Goal: Task Accomplishment & Management: Manage account settings

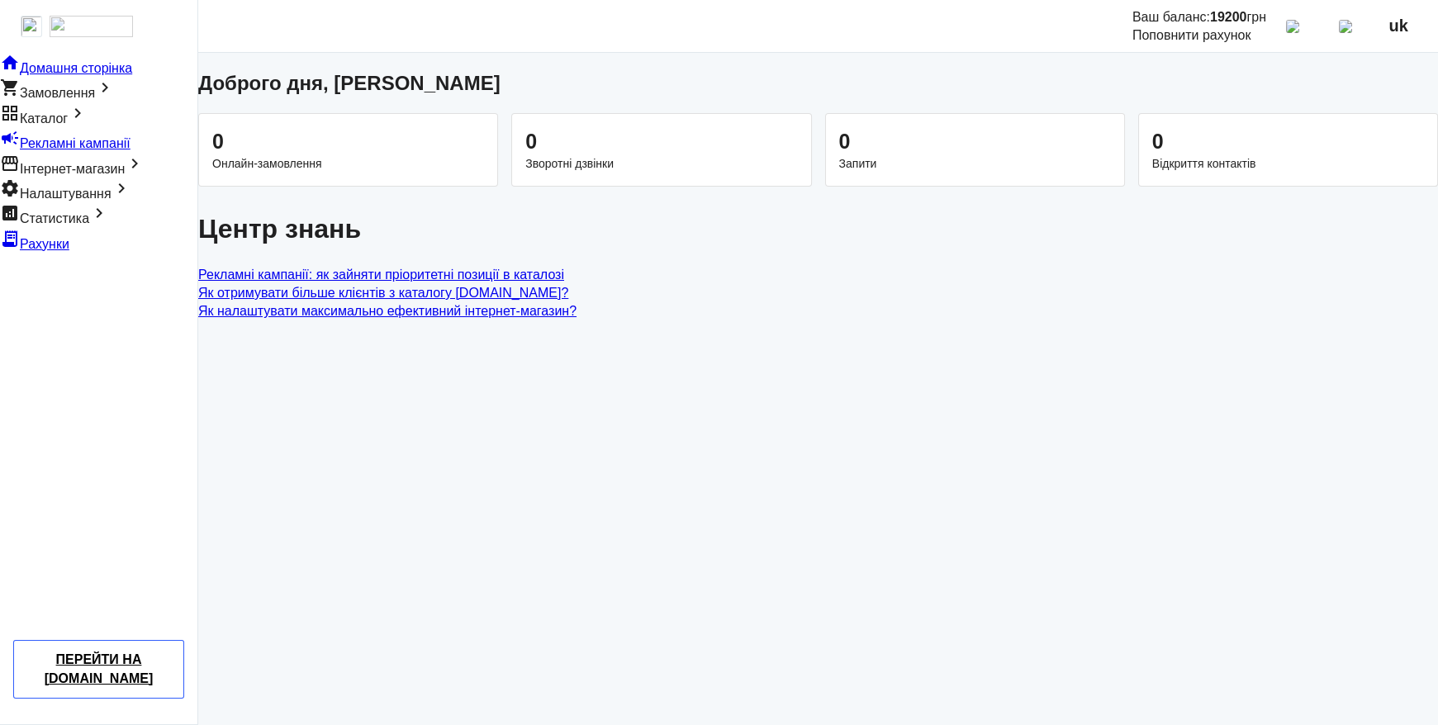
click at [68, 126] on span "Каталог" at bounding box center [44, 119] width 48 height 14
click at [126, 144] on span "Імпорт" at bounding box center [146, 137] width 40 height 14
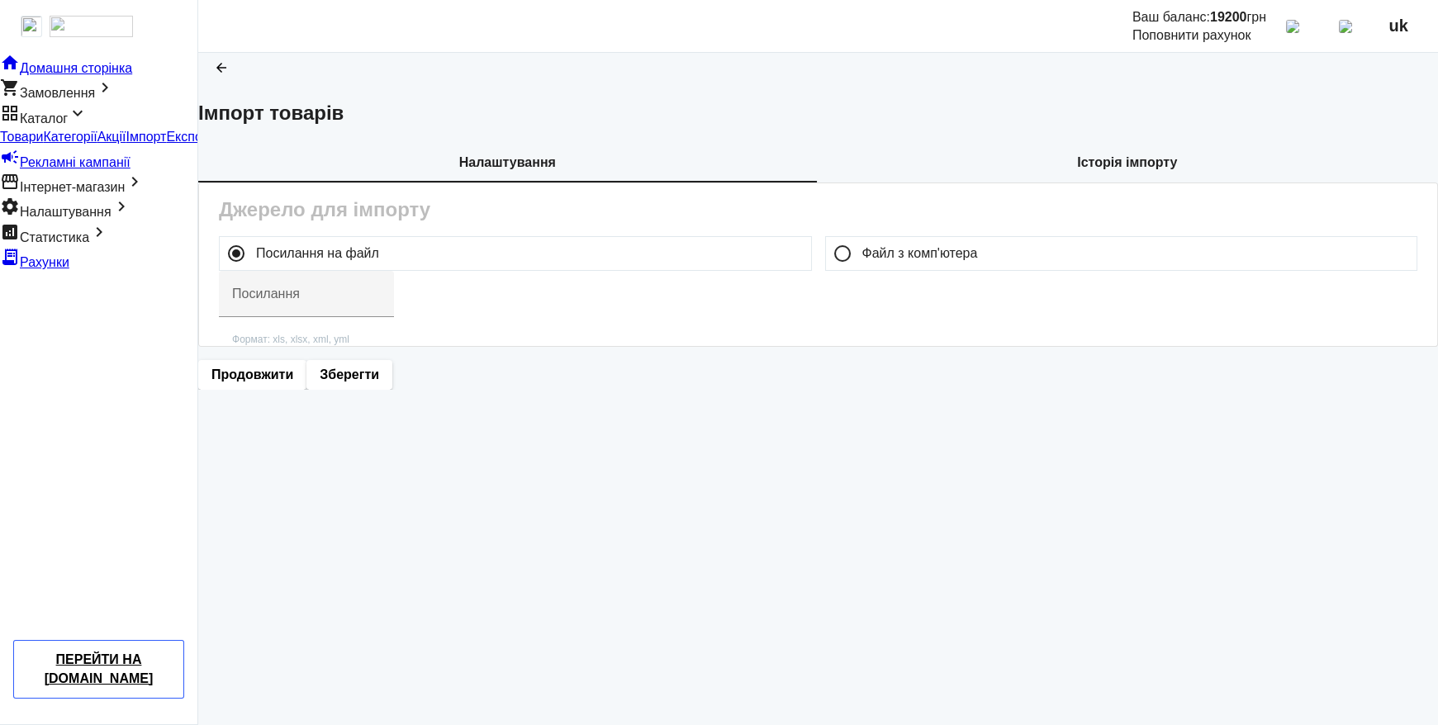
type input "https://ibud.ua/export_files/f3296/xatakryta-3-2024-04-02-14-20.xml"
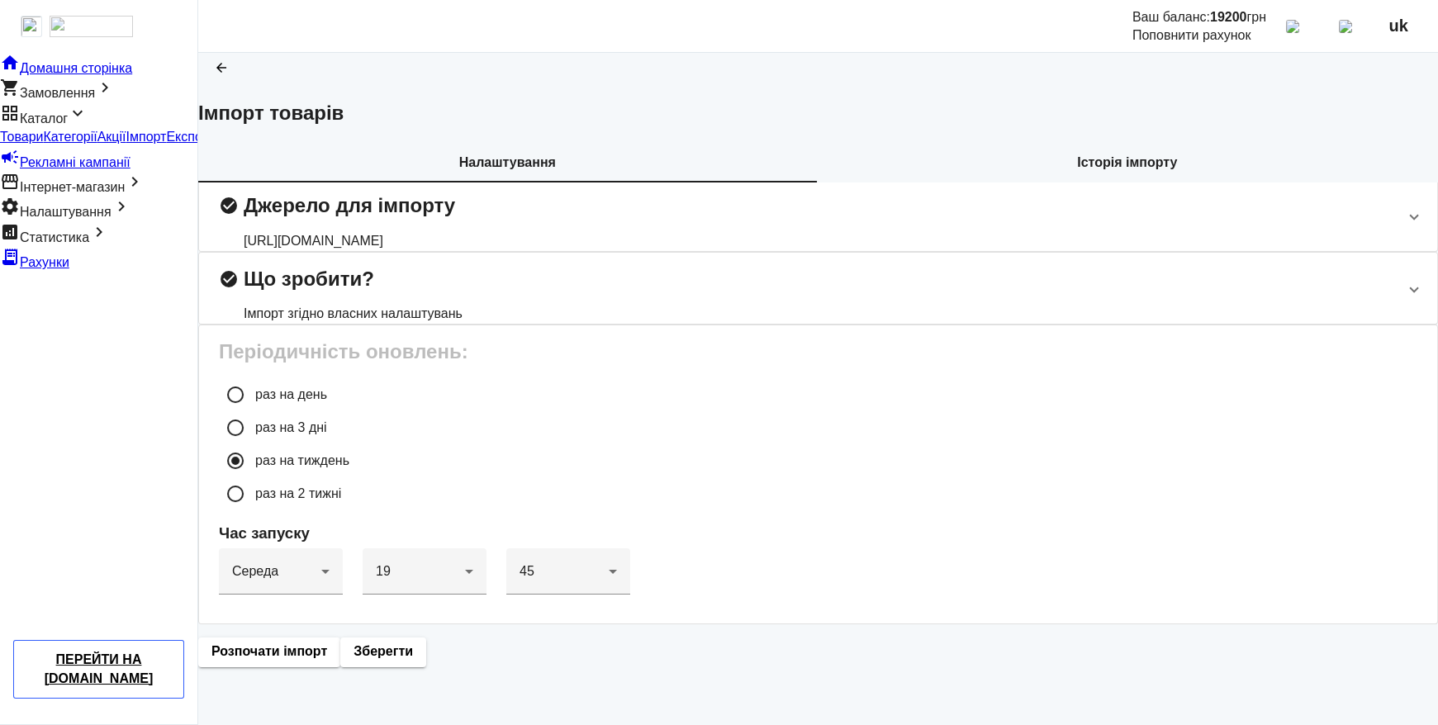
scroll to position [129, 0]
click at [455, 232] on div "https://ibud.ua/export_files/f3296/xatakryta-3-2024-04-02-14-20.xml" at bounding box center [349, 241] width 211 height 18
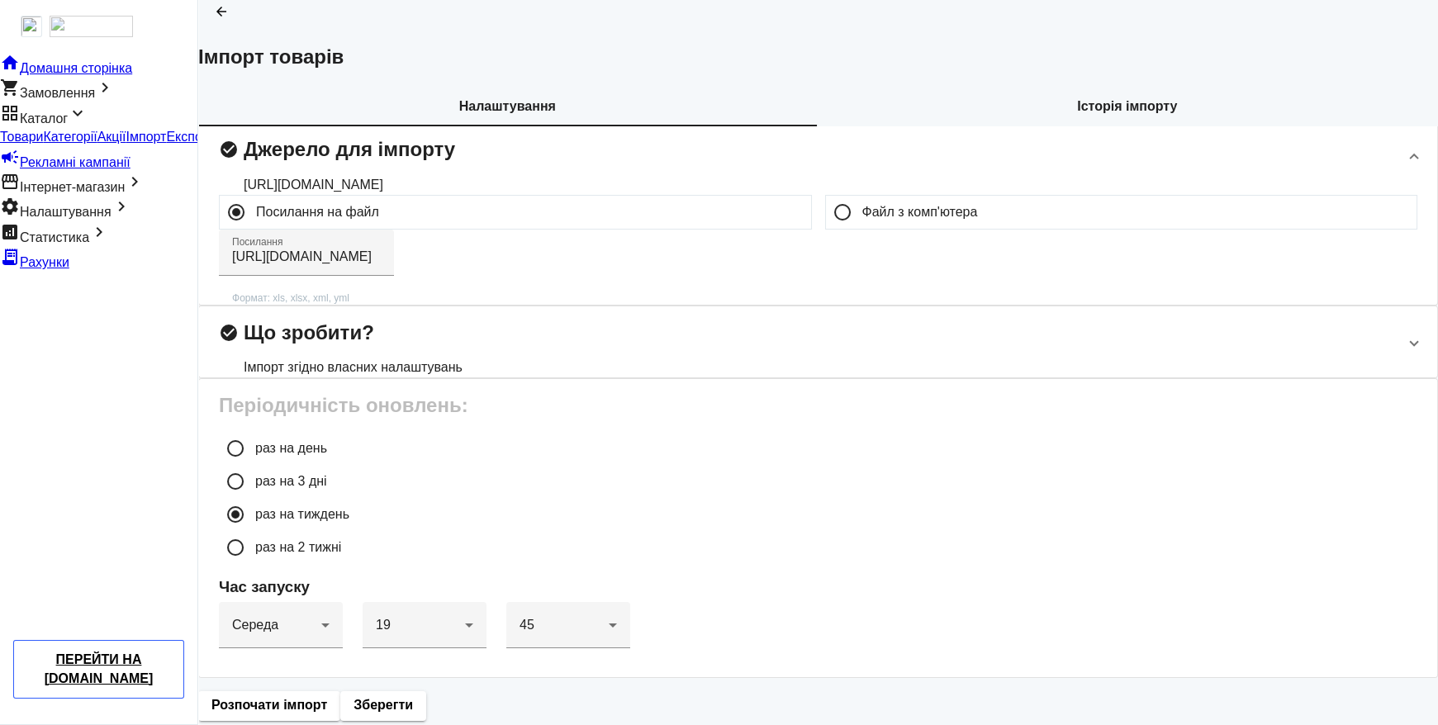
click at [871, 87] on div "Налаштування Історія імпорту" at bounding box center [818, 107] width 1240 height 40
click at [463, 377] on div "Імпорт згідно власних налаштувань" at bounding box center [353, 367] width 219 height 18
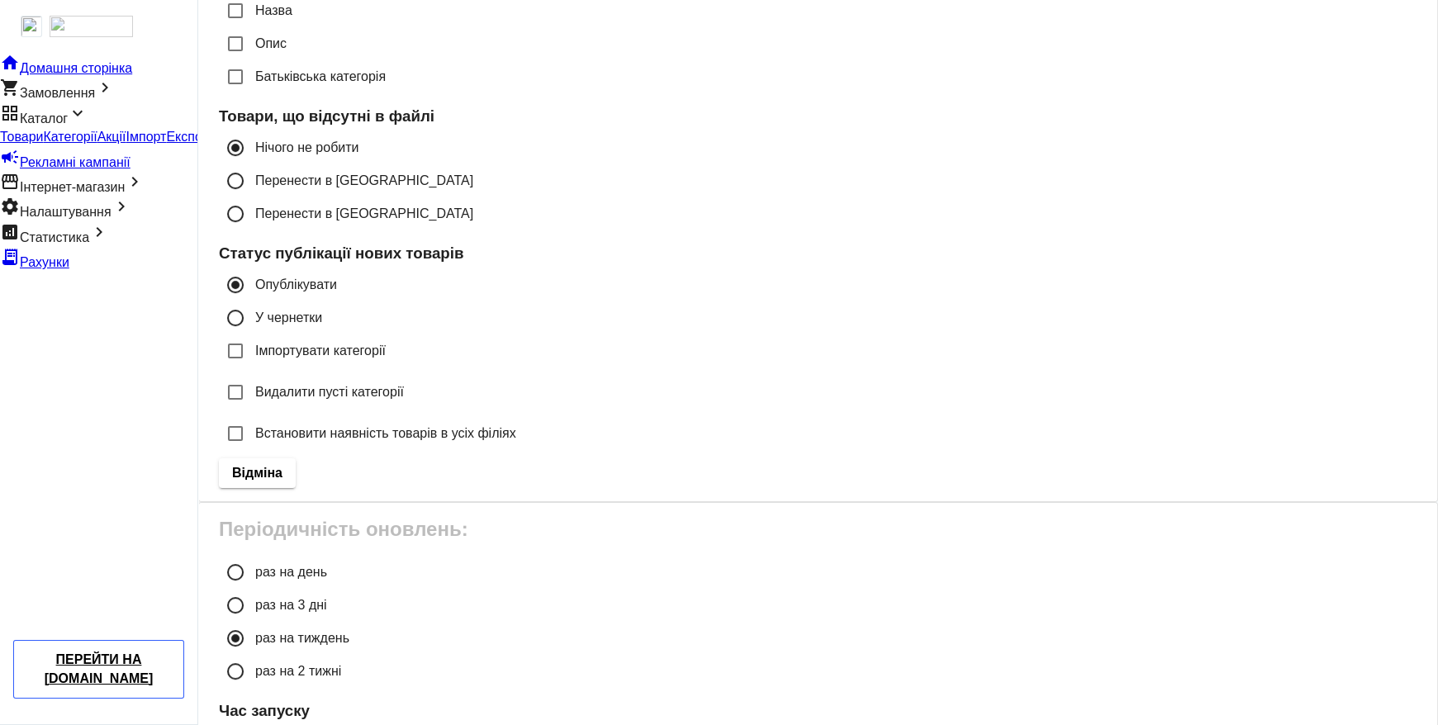
scroll to position [1570, 0]
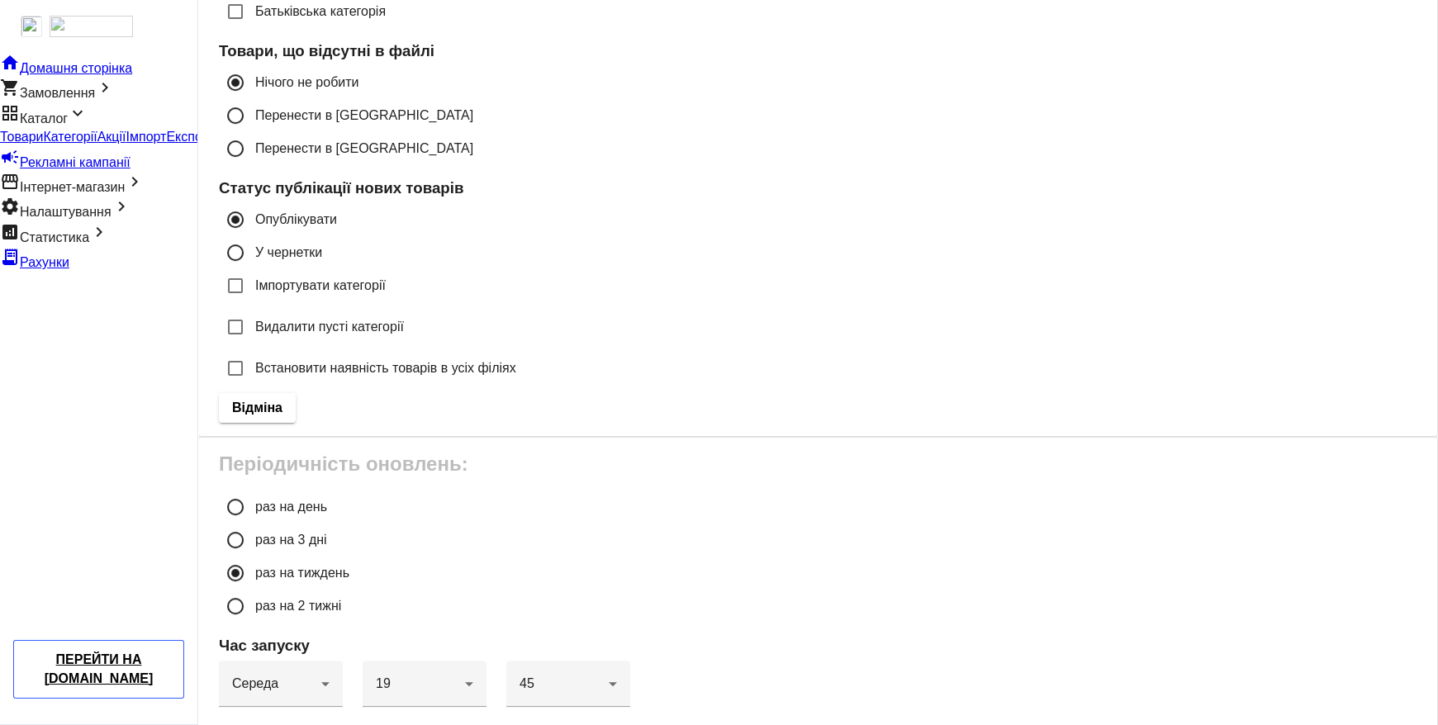
click at [43, 144] on span "Товари" at bounding box center [21, 137] width 43 height 14
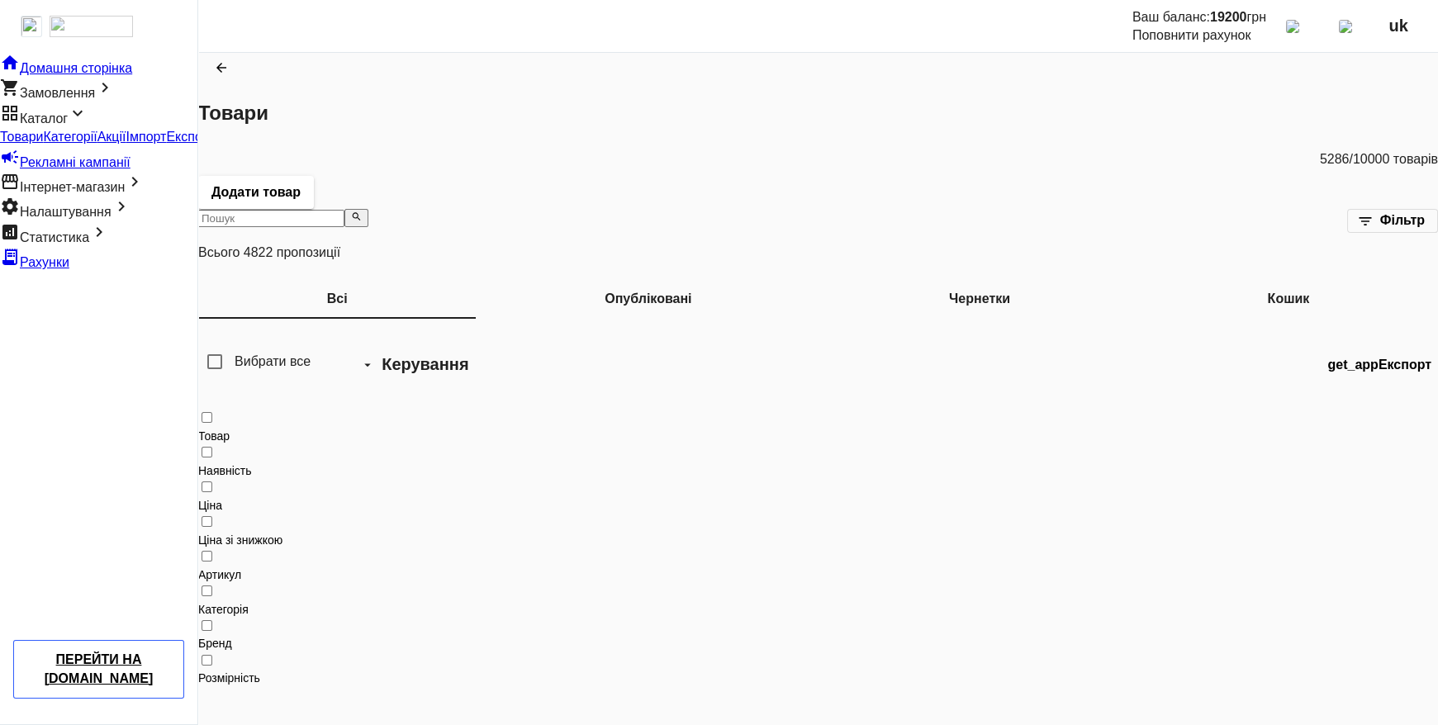
click at [320, 210] on input "search" at bounding box center [271, 218] width 146 height 17
paste input "1000021087"
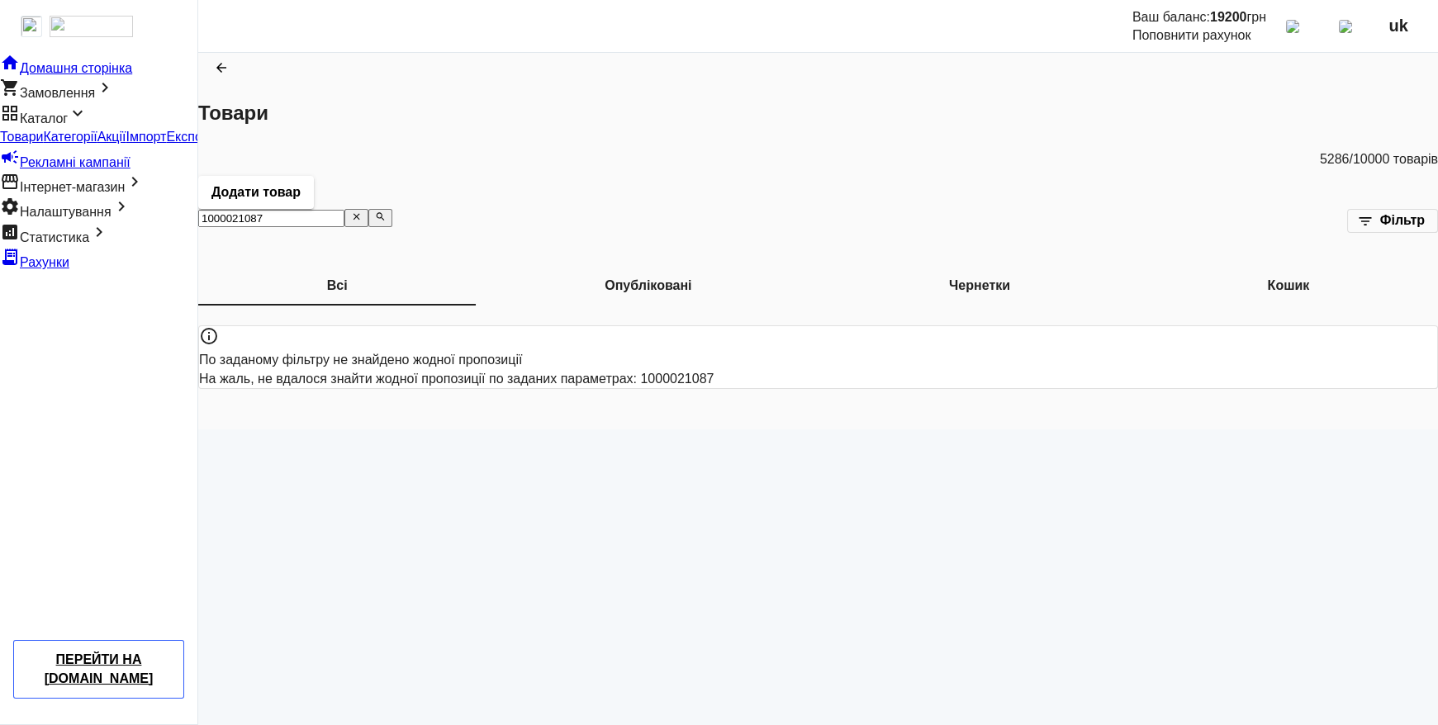
click at [327, 210] on input "1000021087" at bounding box center [271, 218] width 146 height 17
paste input "Емаль акрилова KRON KRONOPUR 303 самогрунтуюча двокомпонентна 1 кг"
type input "Емаль акрилова KRON KRONOPUR 303 самогрунтуюча двокомпонентна 1 кг"
click at [605, 288] on b "Опубліковані" at bounding box center [648, 285] width 87 height 13
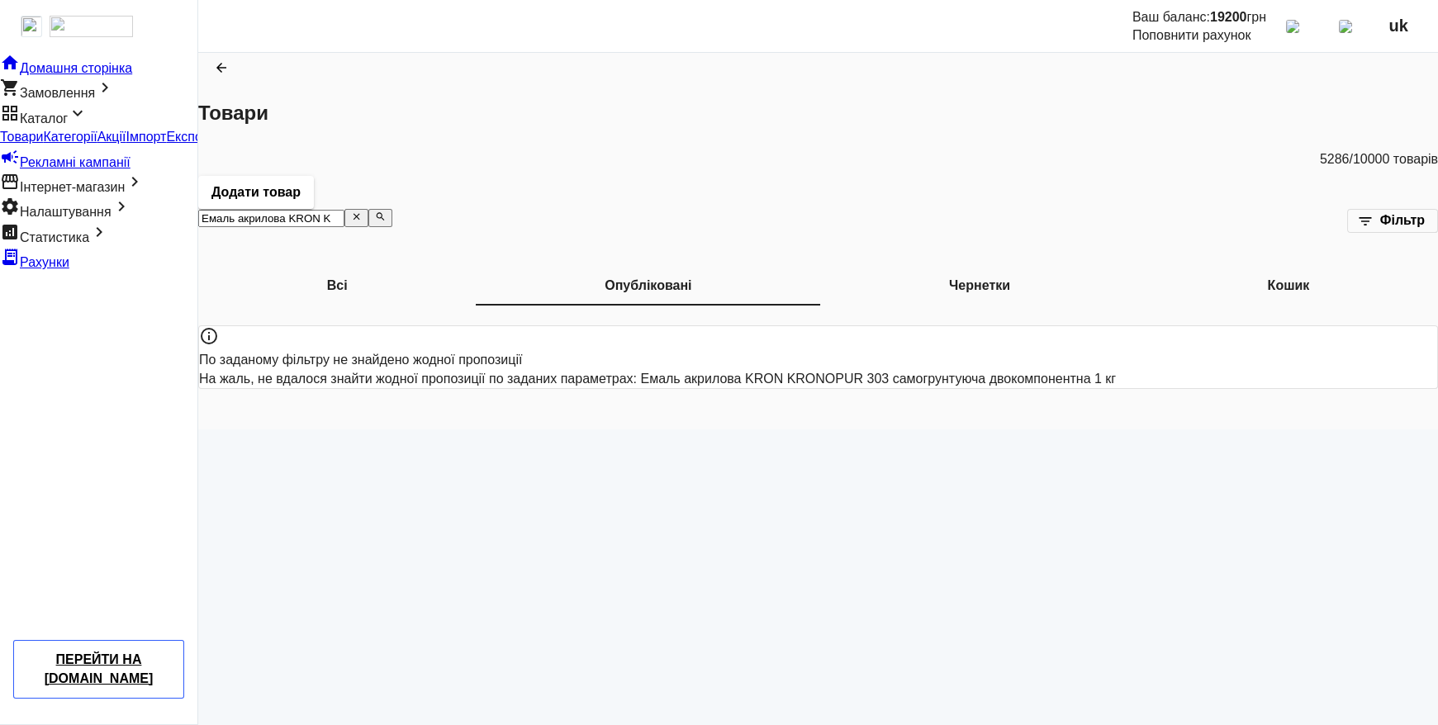
click at [949, 287] on b "Чернетки" at bounding box center [979, 285] width 61 height 13
click at [1268, 281] on b "Кошик" at bounding box center [1289, 285] width 42 height 13
click at [327, 286] on b "Всі" at bounding box center [337, 285] width 21 height 13
click at [43, 144] on span "Товари" at bounding box center [21, 137] width 43 height 14
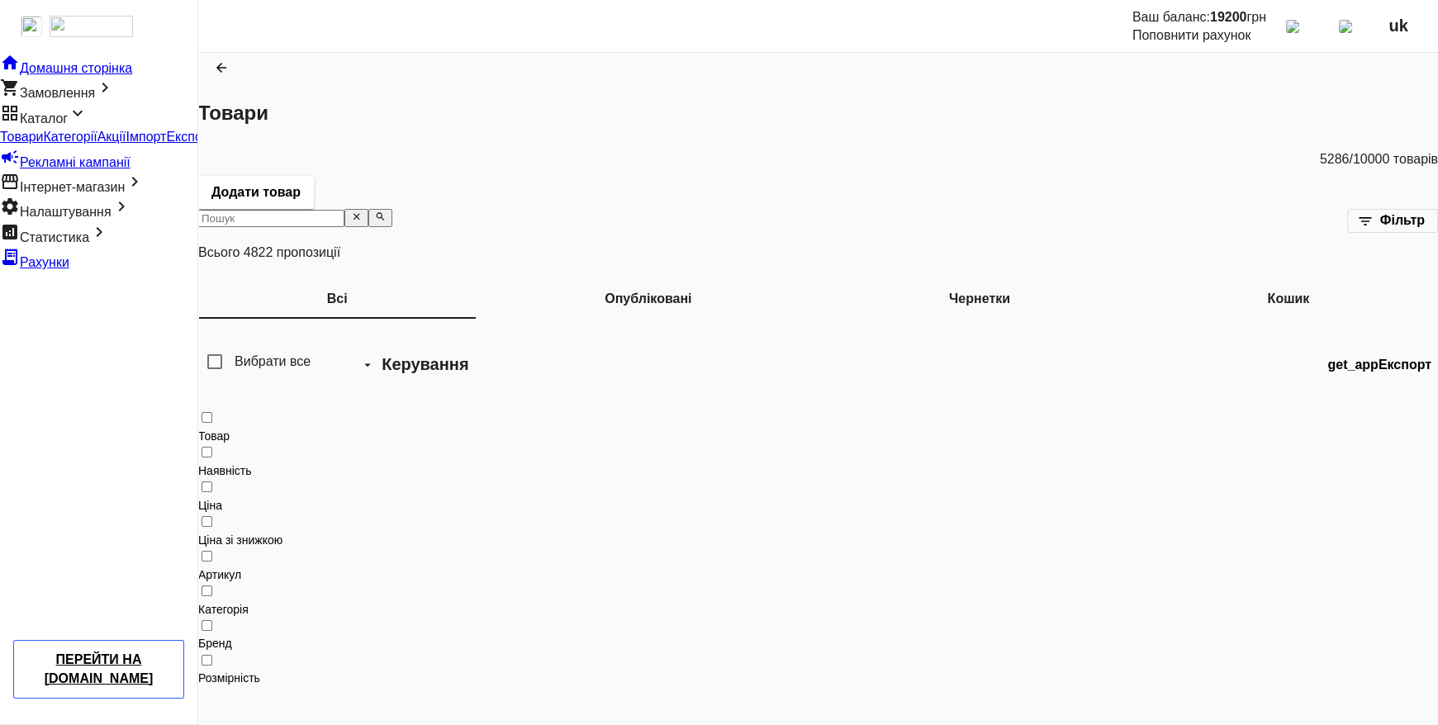
click at [126, 144] on span "Імпорт" at bounding box center [146, 137] width 40 height 14
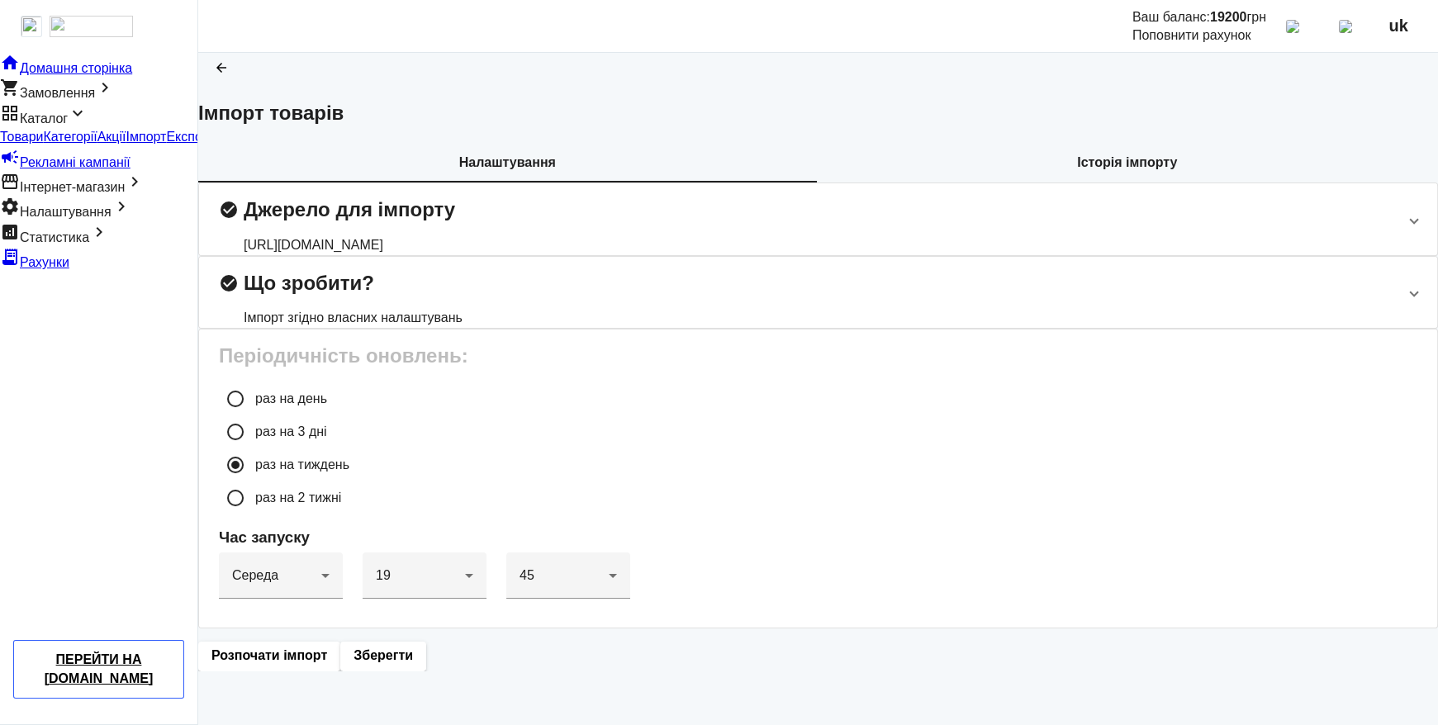
click at [455, 220] on h2 "check_circle Джерело для імпорту" at bounding box center [337, 210] width 236 height 20
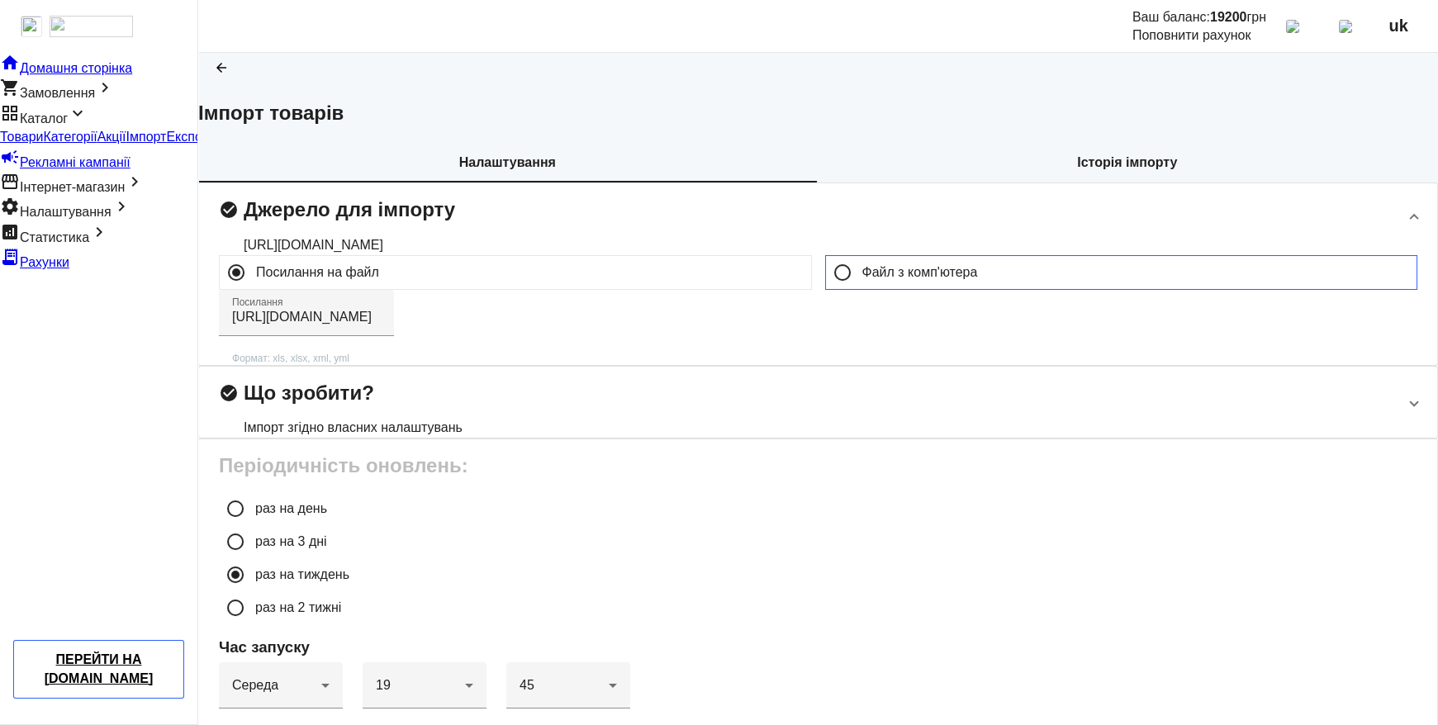
click at [875, 279] on label "Файл з комп'ютера" at bounding box center [918, 272] width 119 height 13
click at [859, 289] on input "Файл з комп'ютера" at bounding box center [842, 272] width 33 height 33
radio input "true"
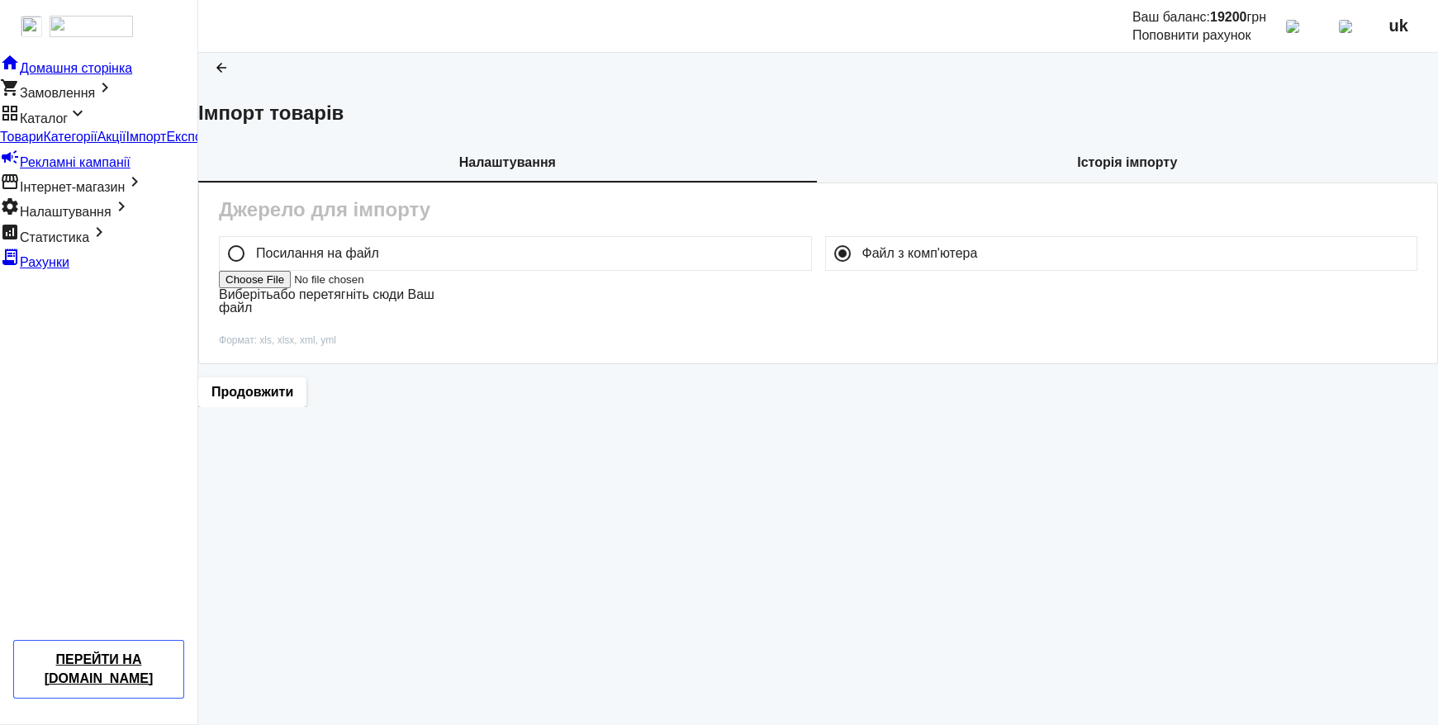
click at [434, 315] on label "Виберіть або перетягніть сюди Ваш файл" at bounding box center [327, 300] width 216 height 27
click at [428, 288] on input "Виберіть або перетягніть сюди Ваш файл" at bounding box center [323, 279] width 209 height 17
type input "C:\fakepath\ExportProm (copy 1).xml"
click at [293, 403] on span "Продовжити" at bounding box center [252, 394] width 82 height 18
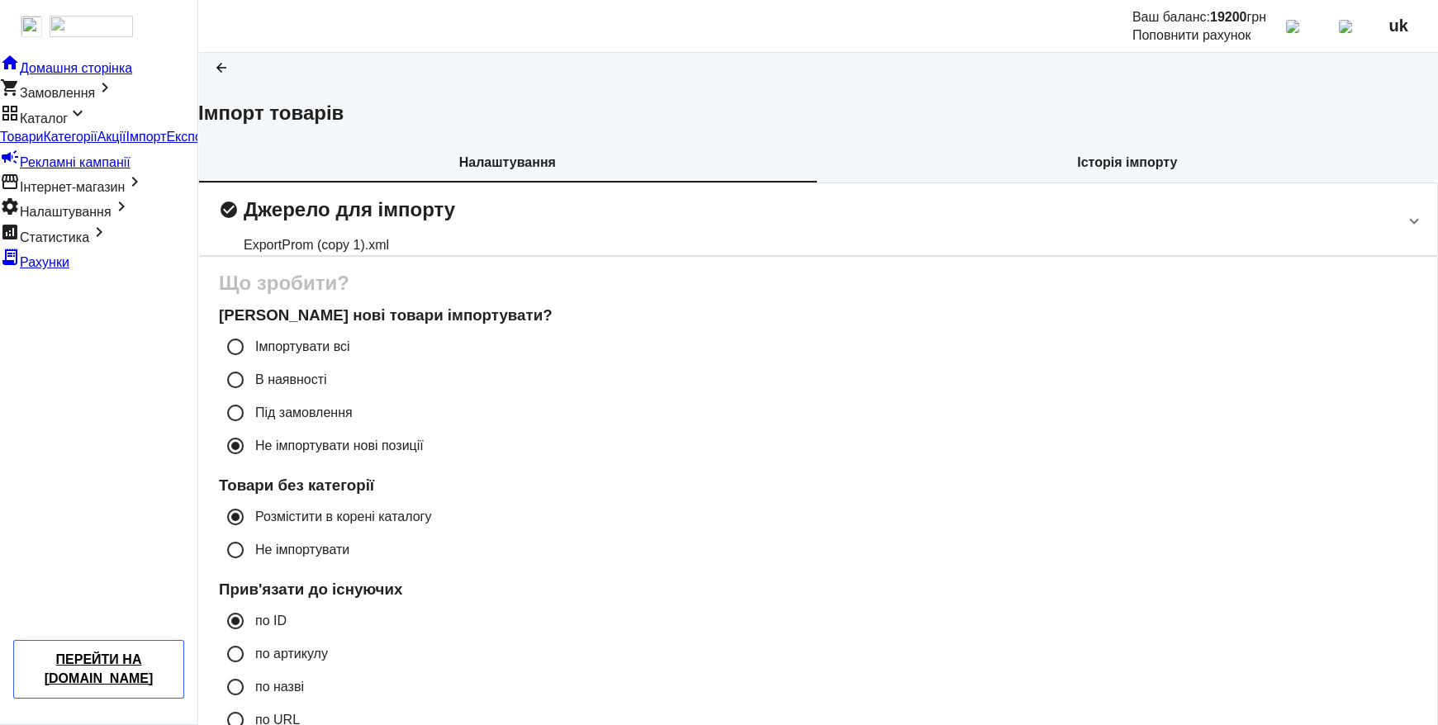
scroll to position [4, 0]
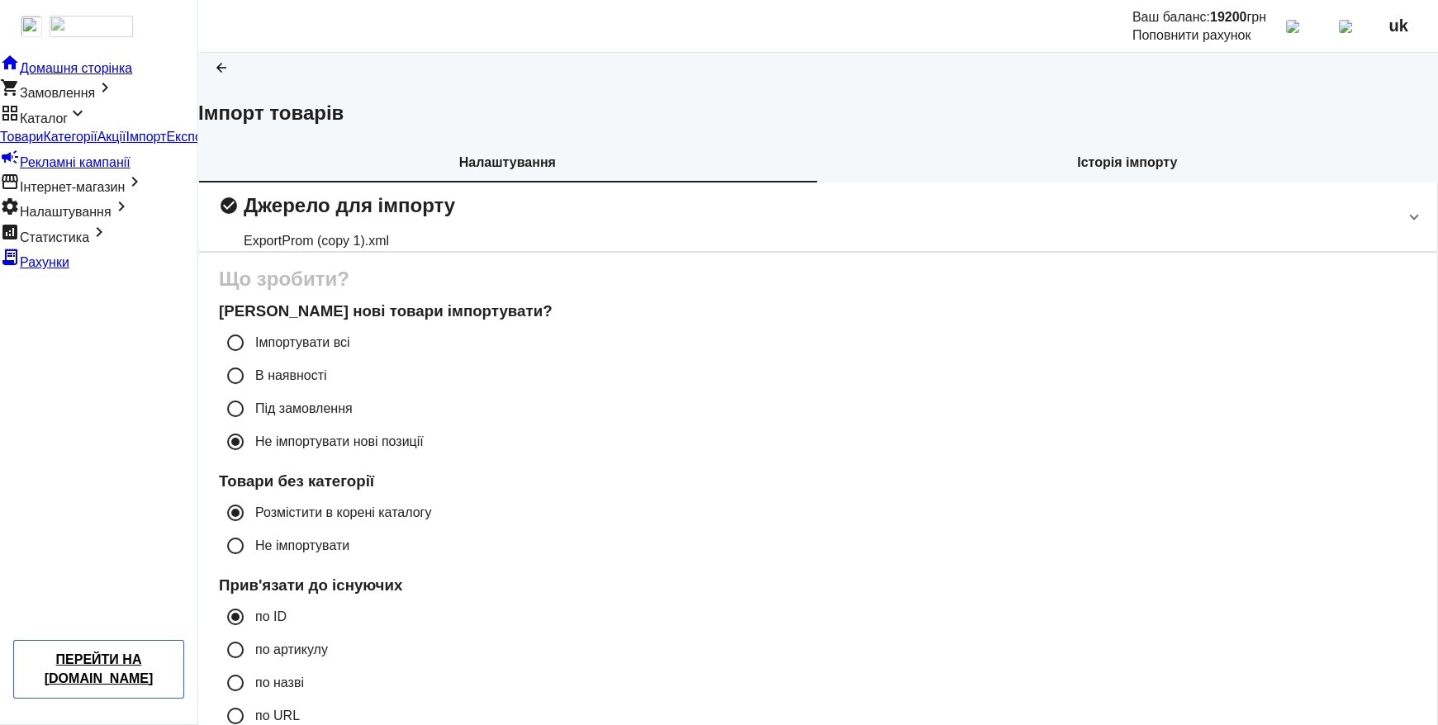
click at [350, 349] on label "Імпортувати всі" at bounding box center [301, 342] width 98 height 13
click at [252, 359] on input "Імпортувати всі" at bounding box center [235, 342] width 33 height 33
radio input "true"
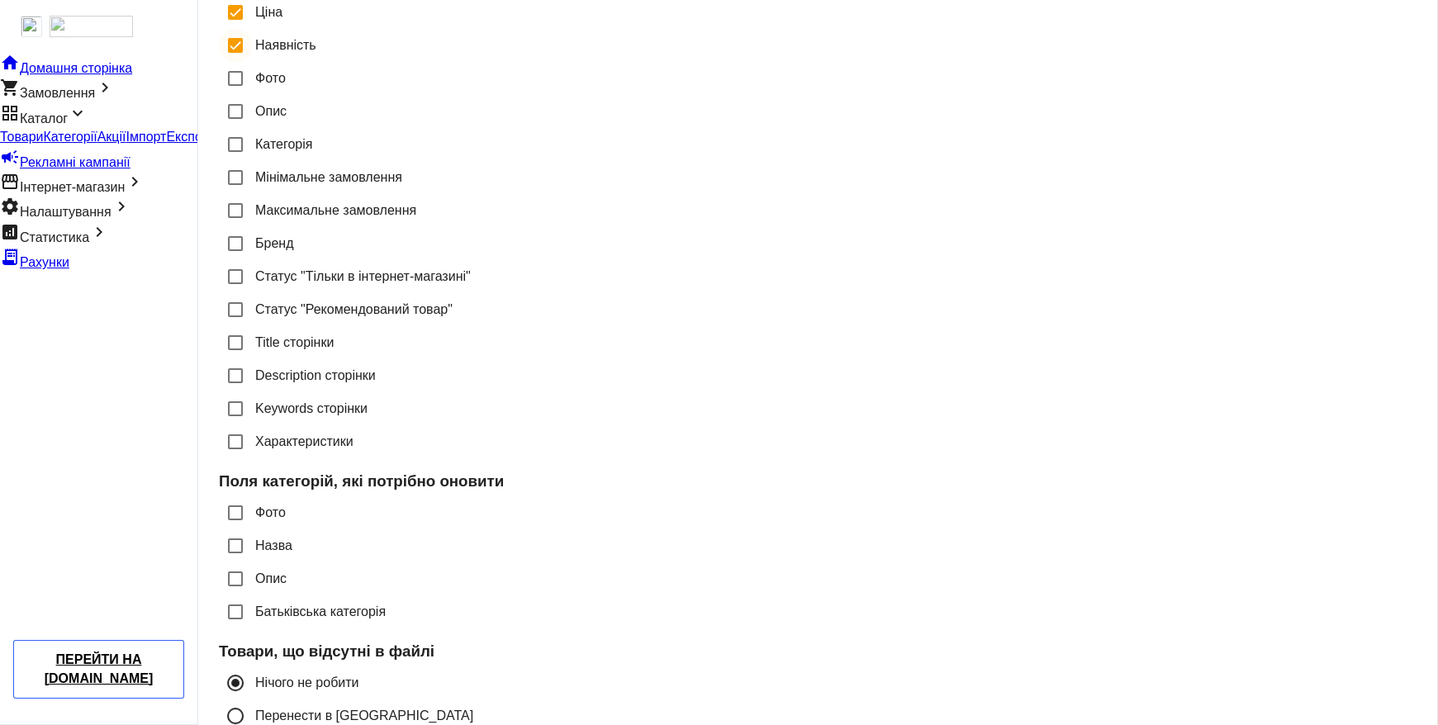
scroll to position [900, 0]
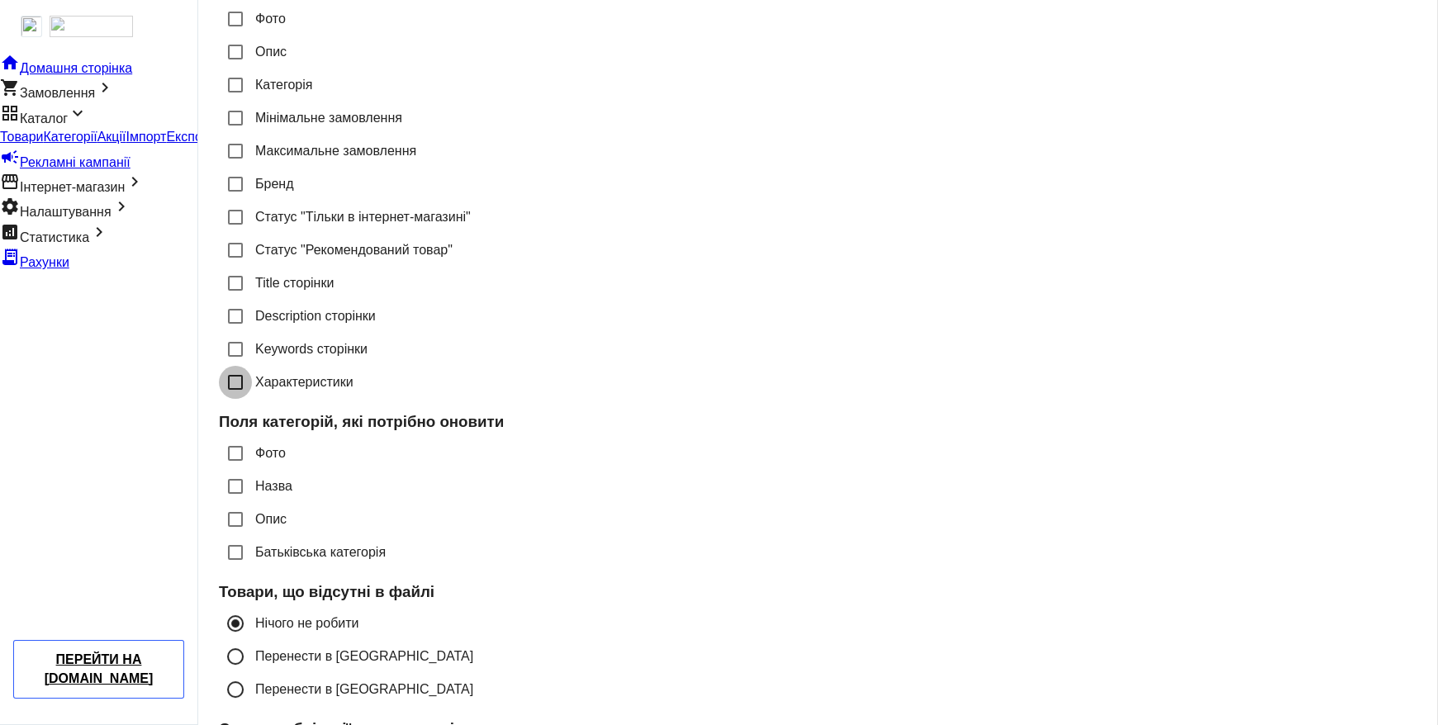
click at [252, 399] on input "Характеристики" at bounding box center [235, 382] width 33 height 33
checkbox input "true"
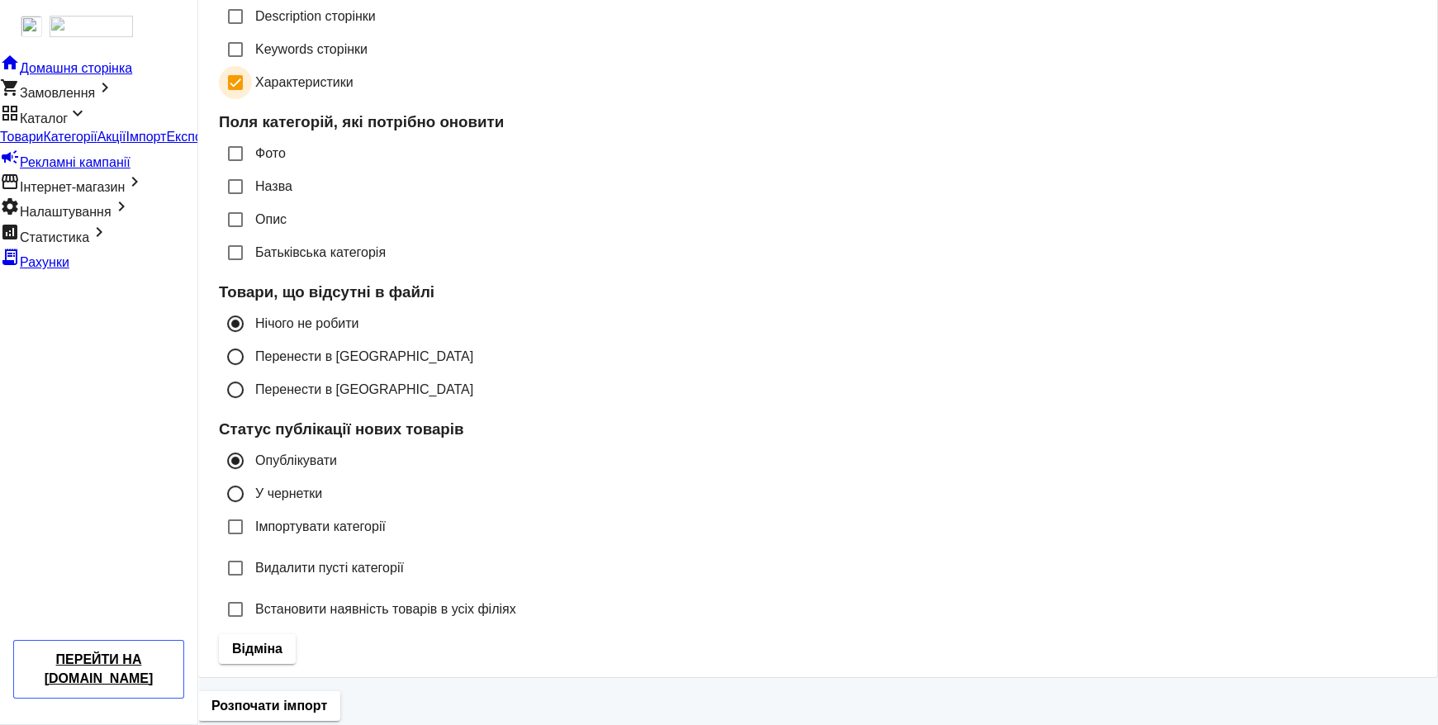
scroll to position [1380, 0]
click at [327, 697] on span "Розпочати імпорт" at bounding box center [269, 706] width 116 height 18
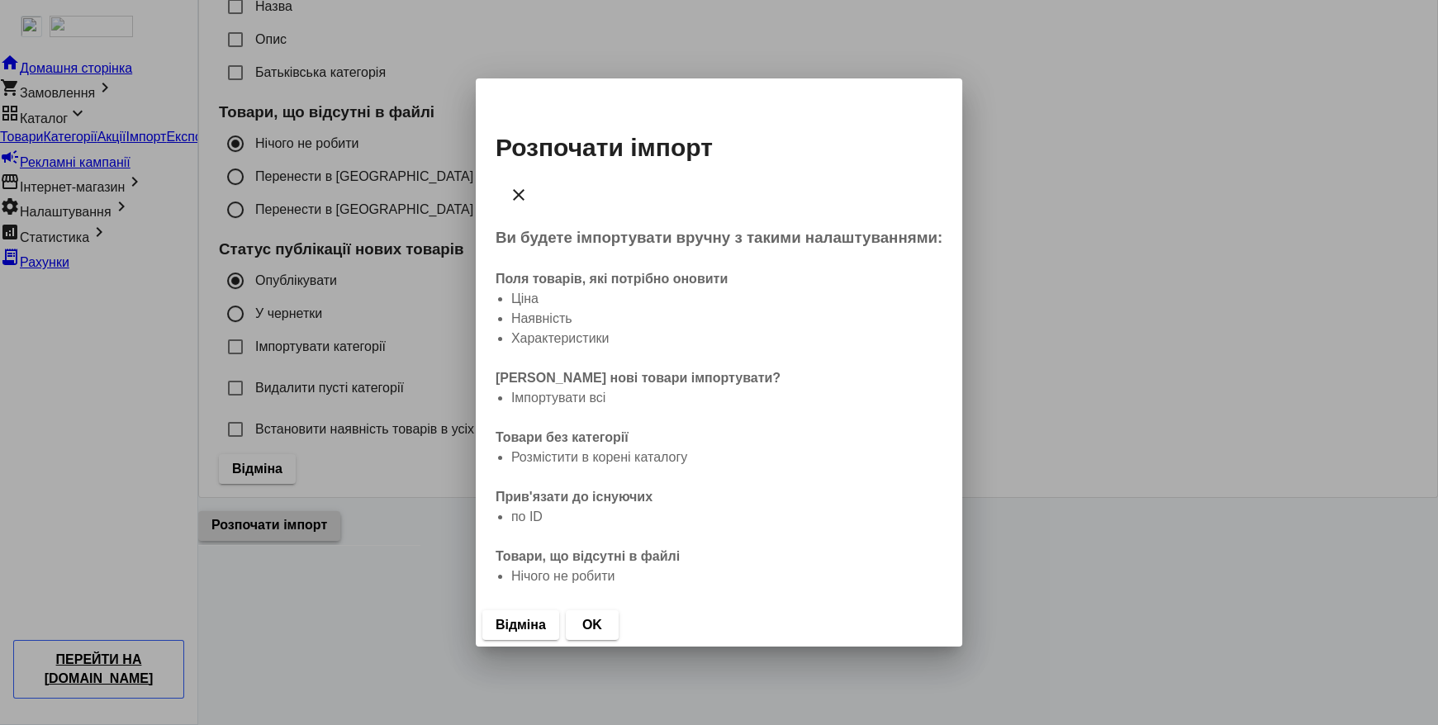
scroll to position [0, 0]
click at [602, 616] on span "OK" at bounding box center [592, 625] width 20 height 18
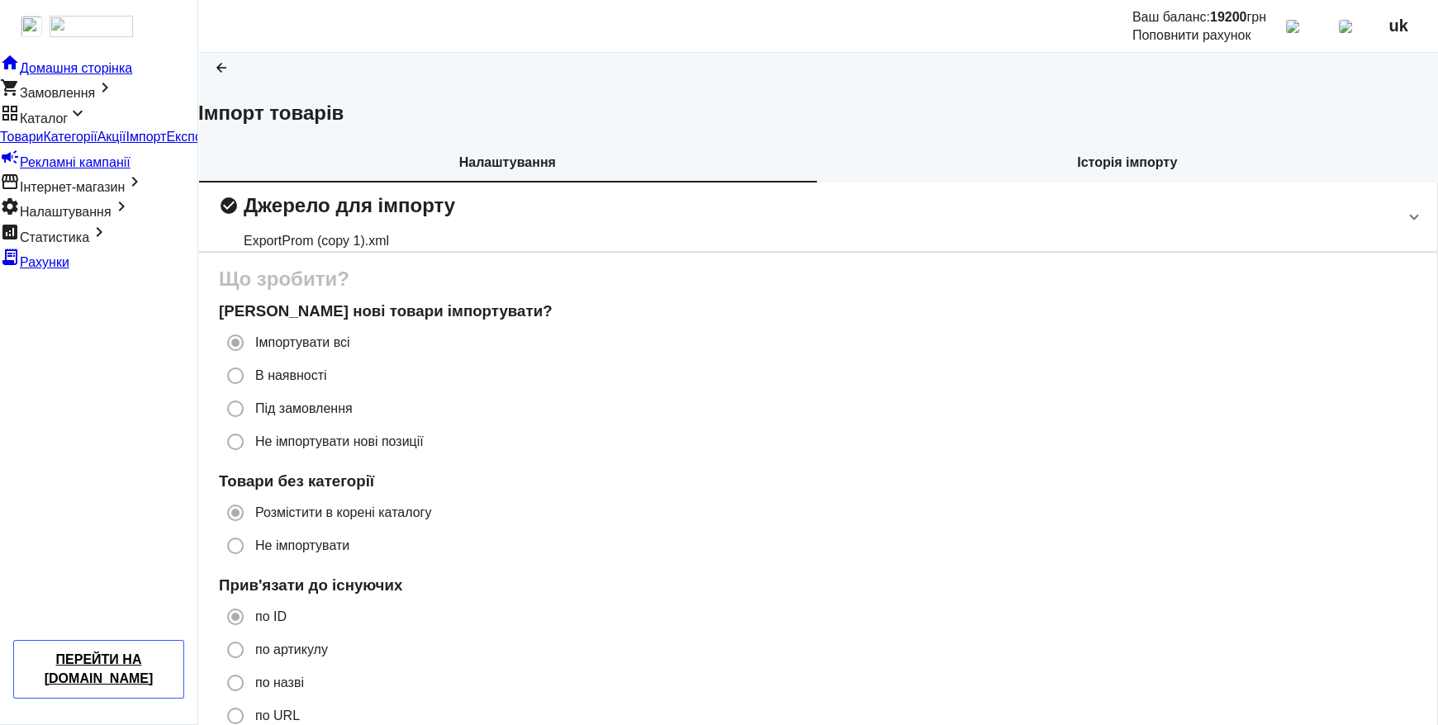
scroll to position [1380, 0]
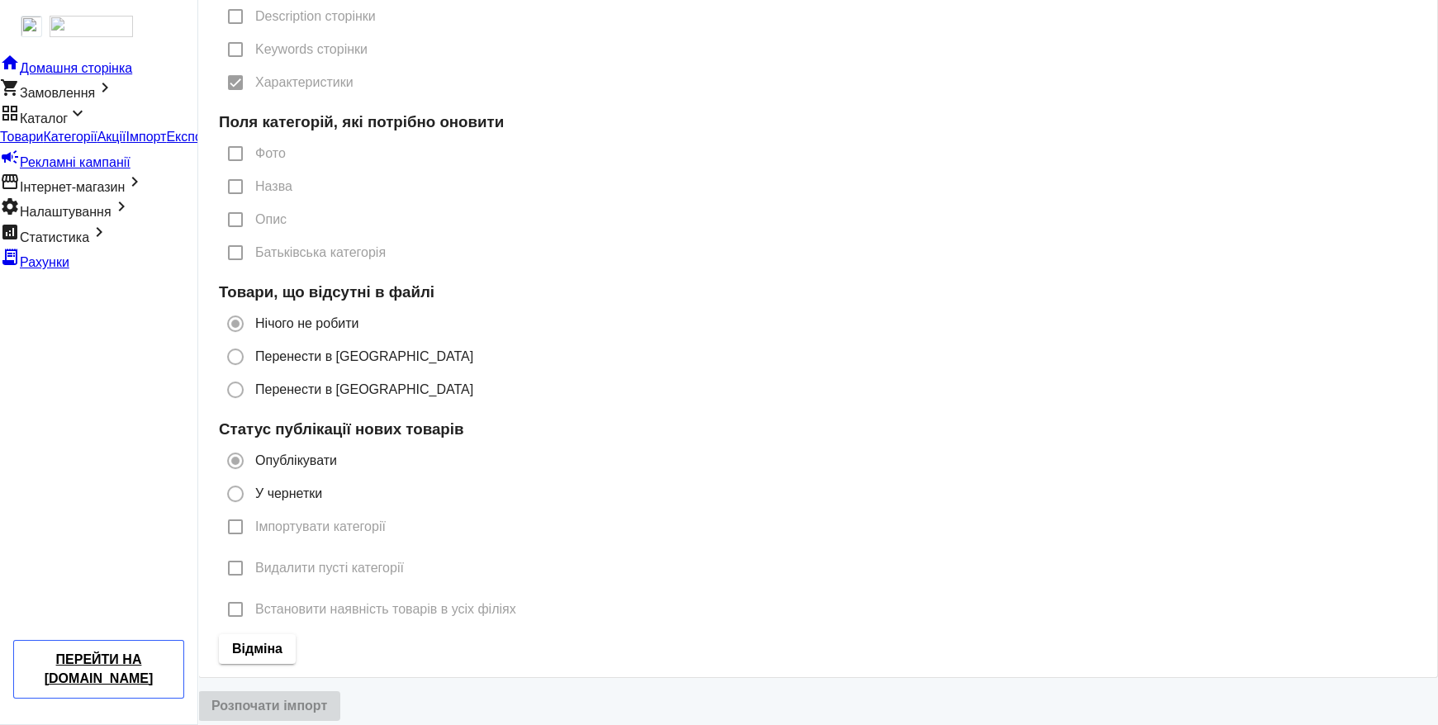
radio input "true"
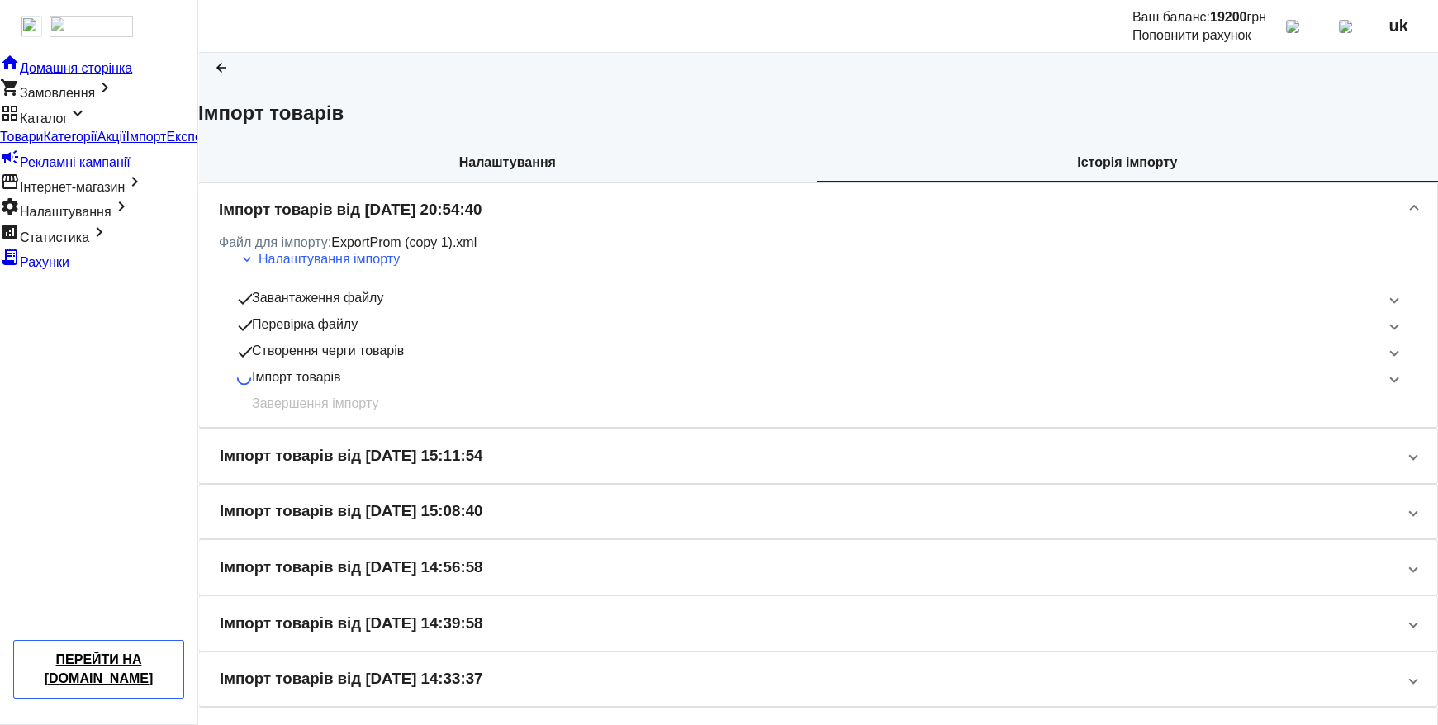
scroll to position [0, 0]
click at [611, 387] on mat-panel-title "Імпорт товарів" at bounding box center [806, 378] width 1142 height 20
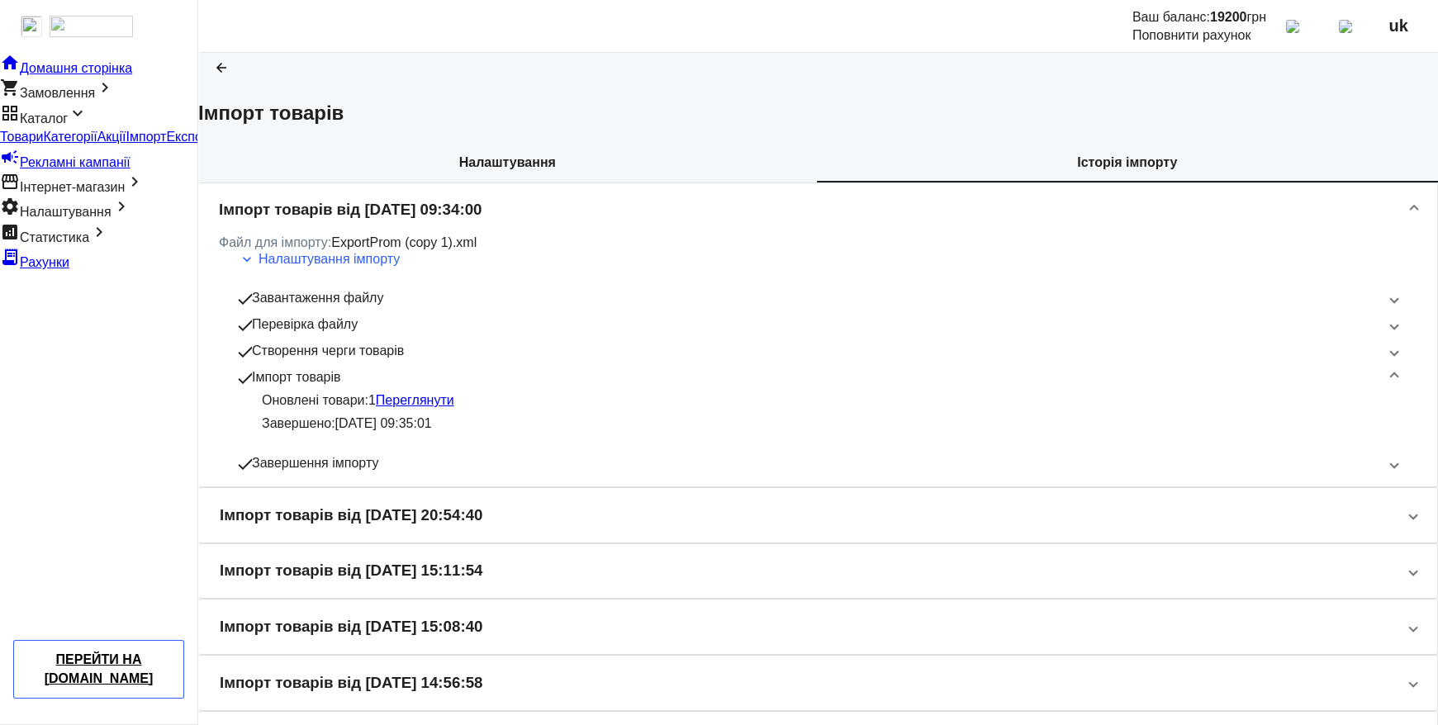
click at [454, 407] on link "Переглянути" at bounding box center [415, 400] width 78 height 14
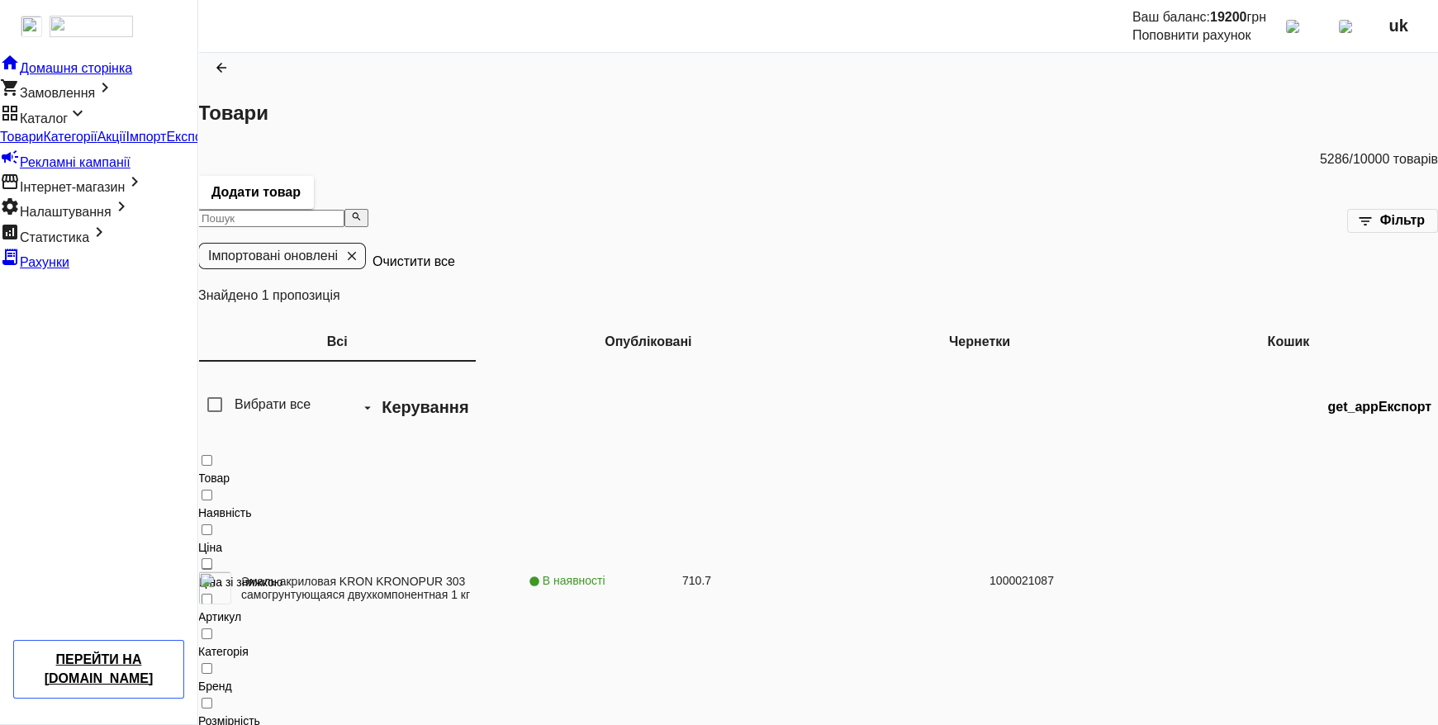
click at [358, 575] on link "Эмаль акриловая KRON KRONOPUR 303 самогрунтующаяся двухкомпонентная 1 кг" at bounding box center [384, 588] width 287 height 26
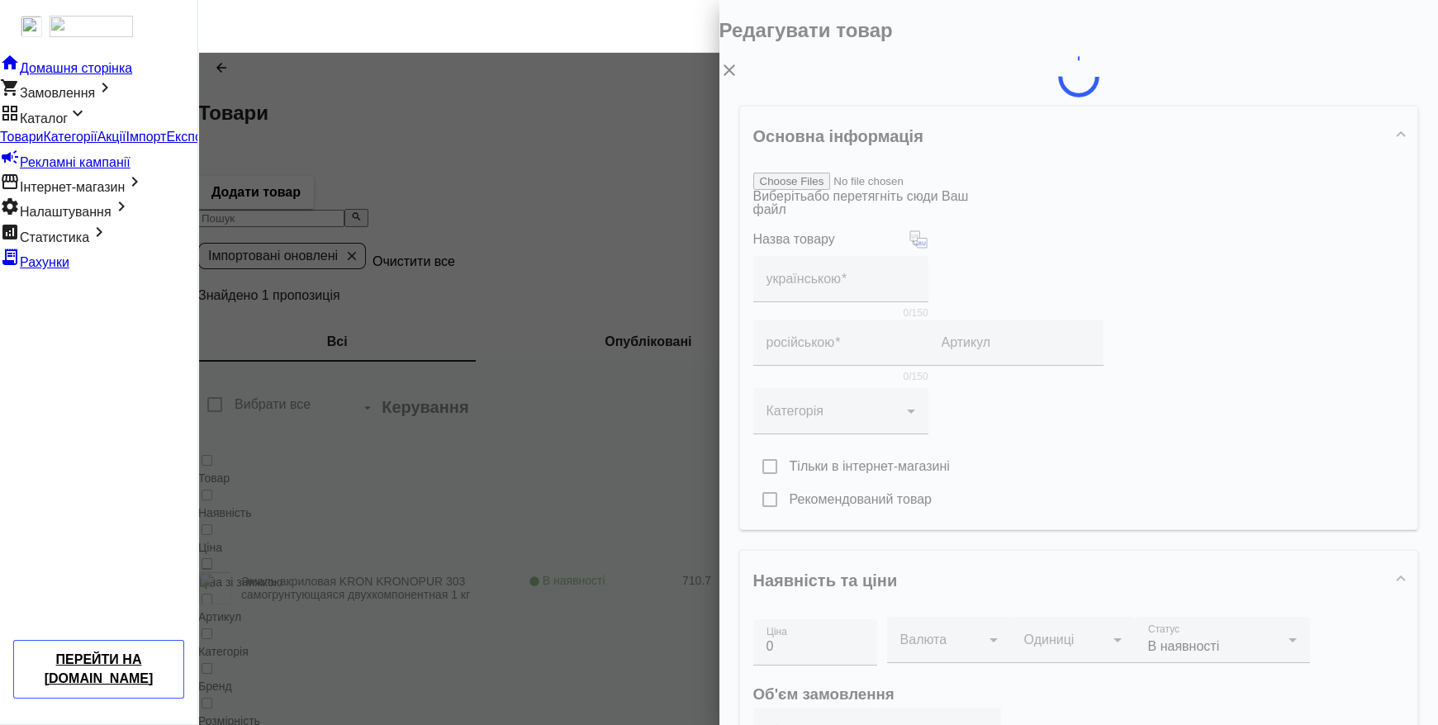
type input "Эмаль акриловая KRON KRONOPUR 303 самогрунтующаяся двухкомпонентная 1 кг"
type input "1000021087"
type input "710.7"
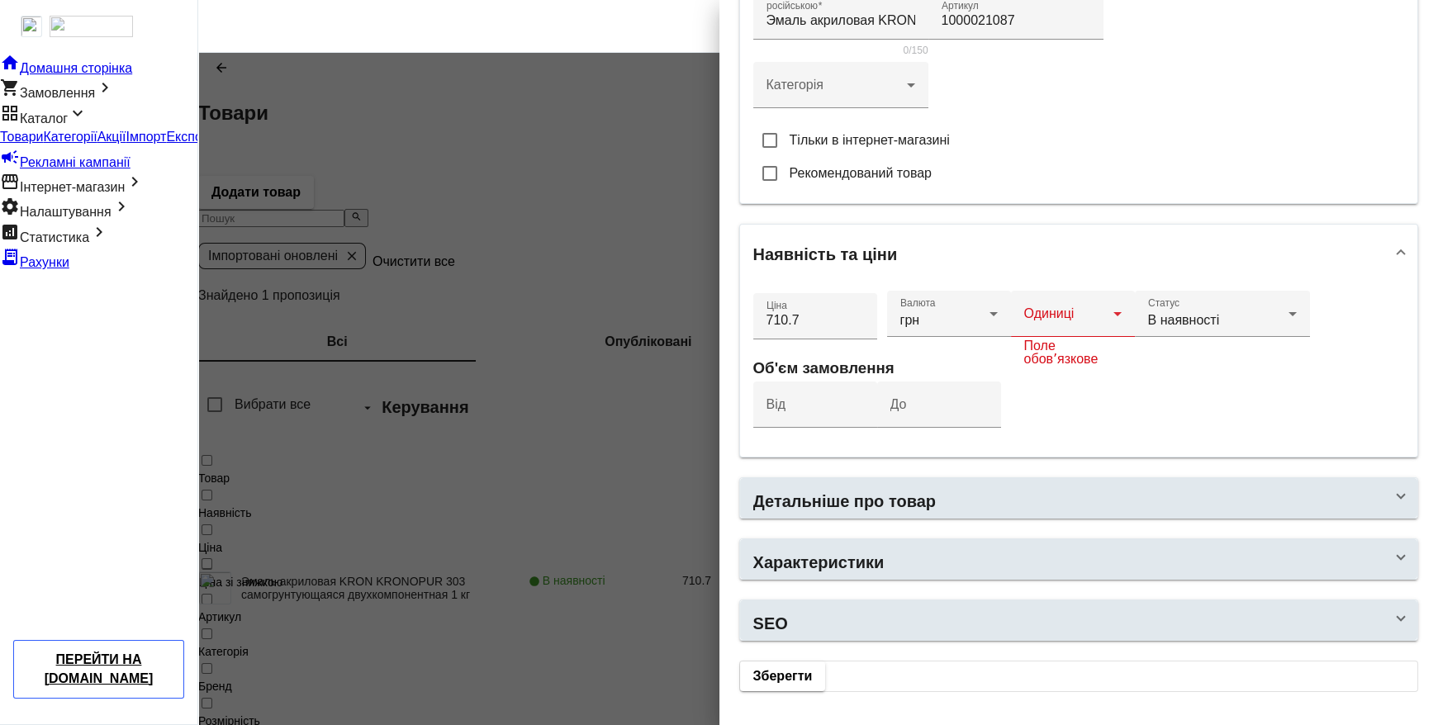
scroll to position [504, 0]
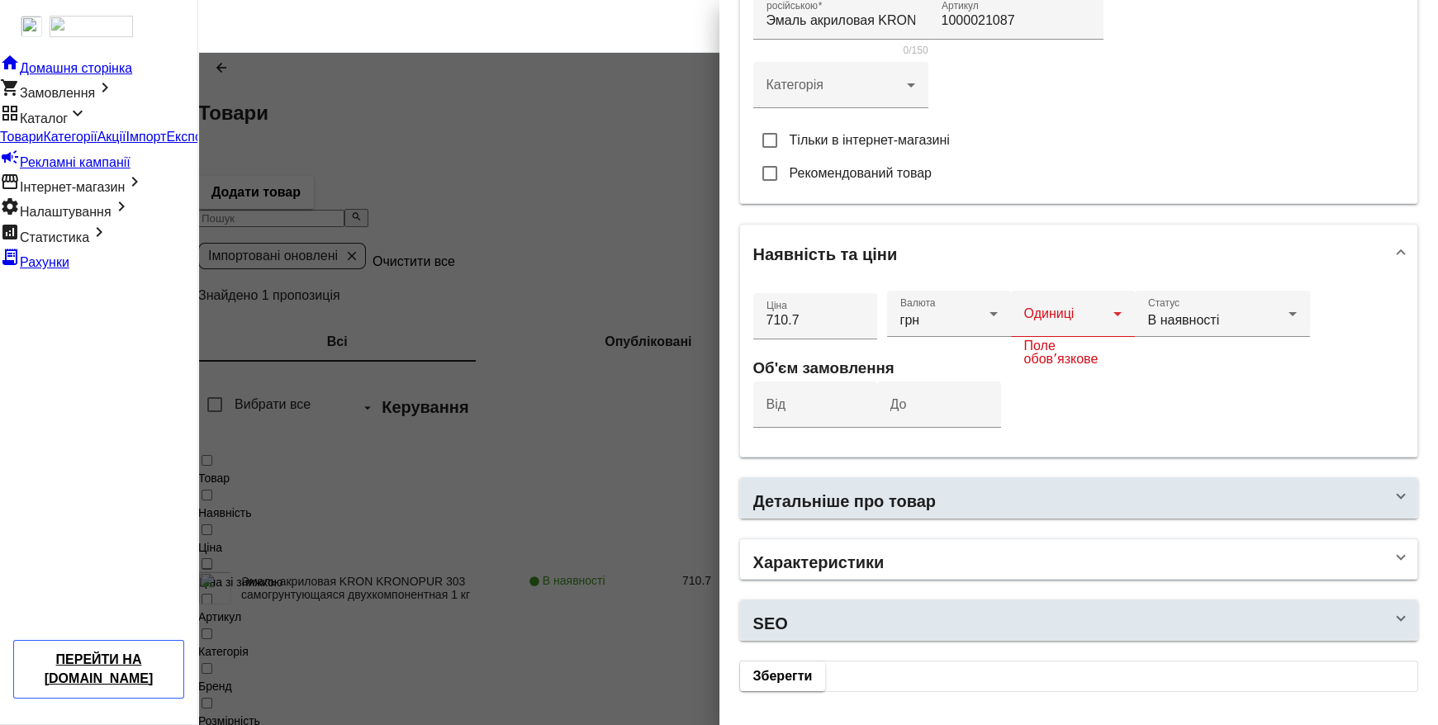
click at [873, 574] on h2 "Характеристики" at bounding box center [818, 562] width 131 height 23
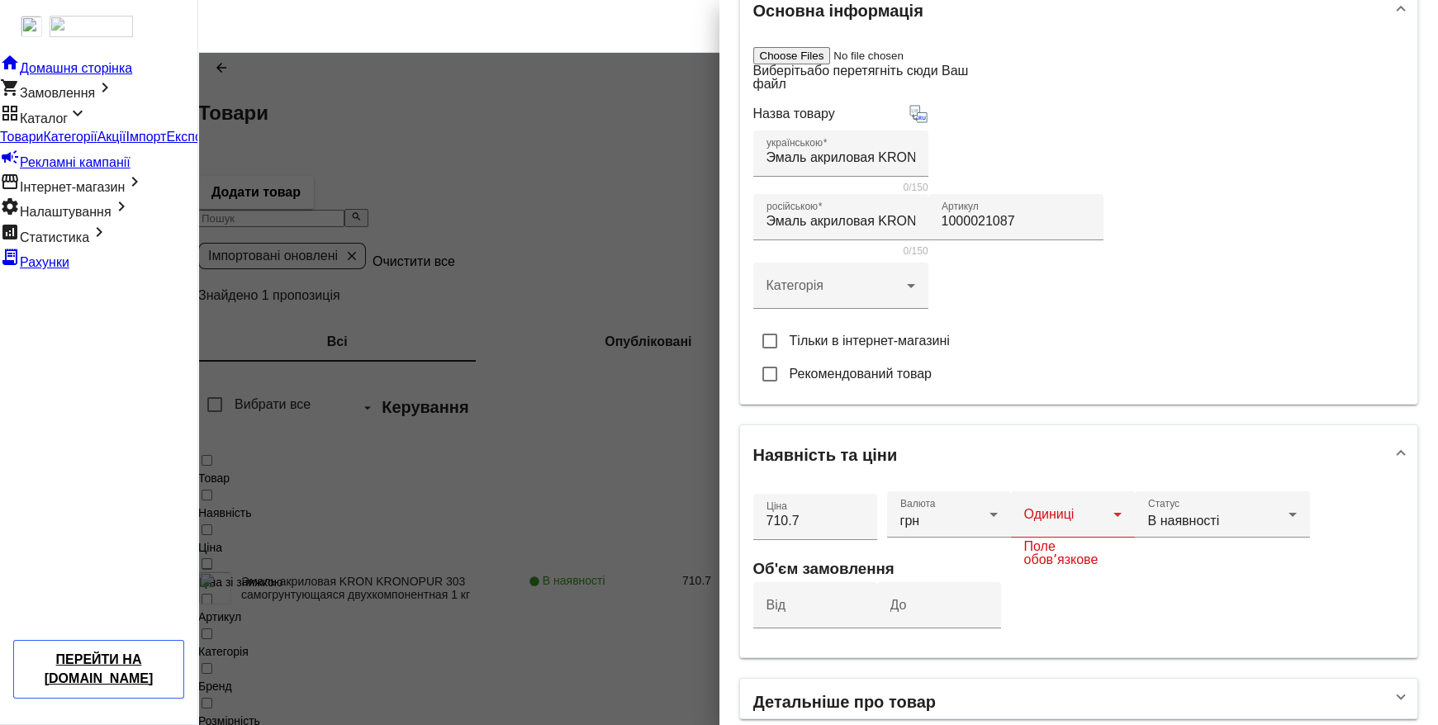
scroll to position [0, 0]
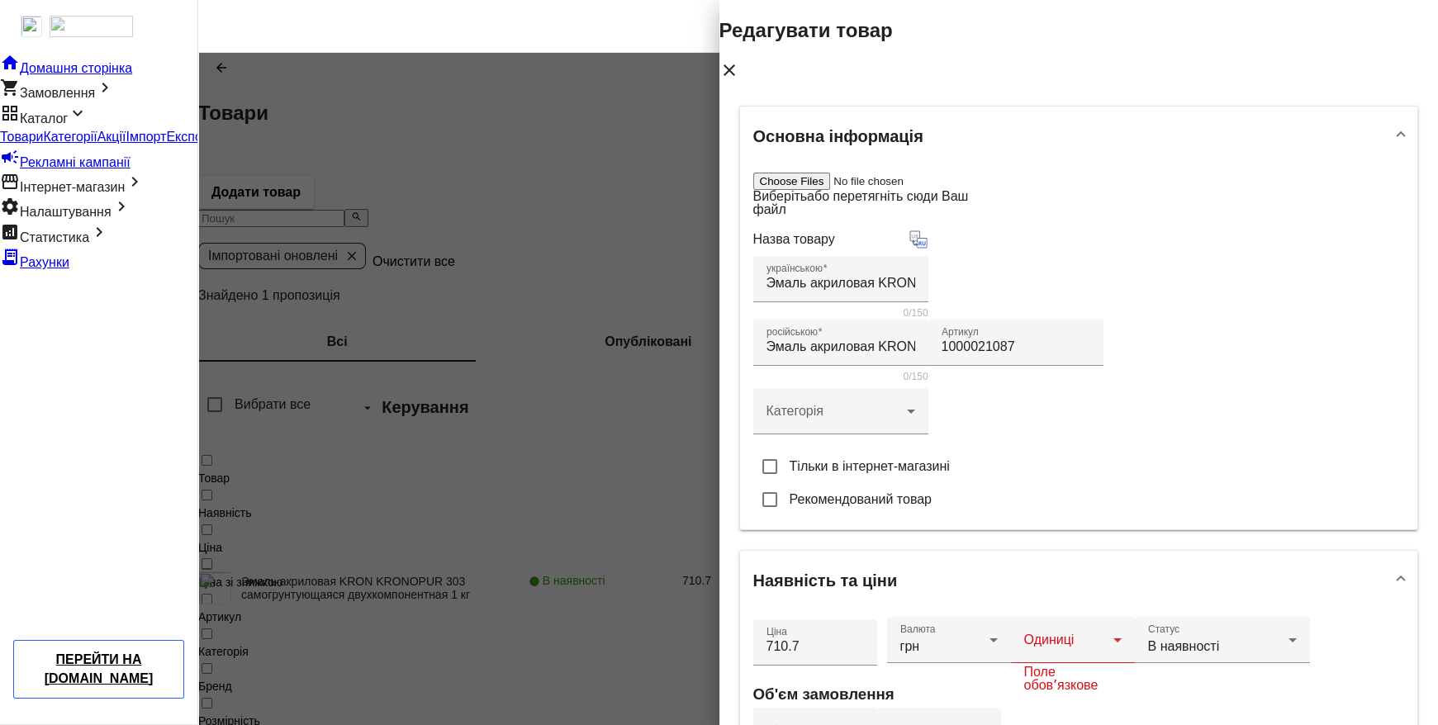
click at [657, 132] on div at bounding box center [818, 455] width 1240 height 804
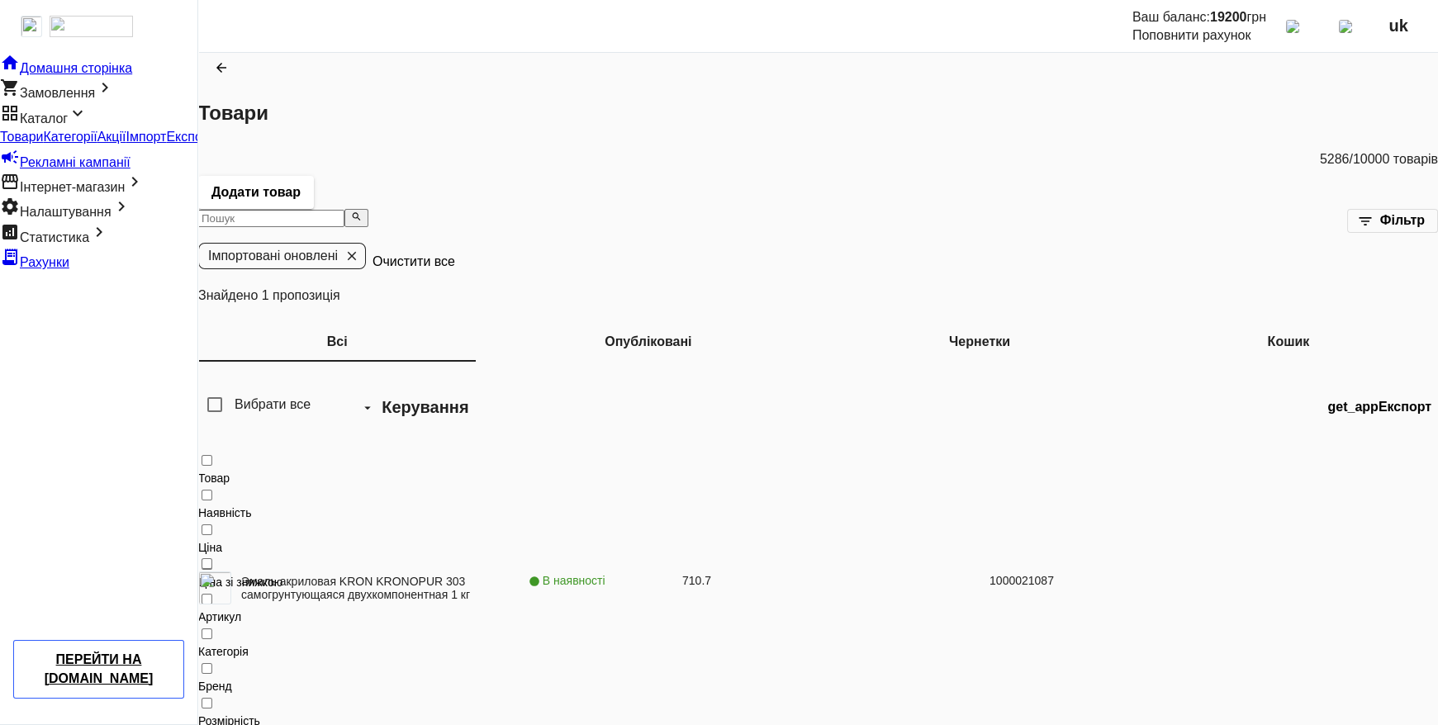
click at [657, 127] on h1 "Товари" at bounding box center [818, 113] width 1240 height 28
click at [126, 144] on span "Імпорт" at bounding box center [146, 137] width 40 height 14
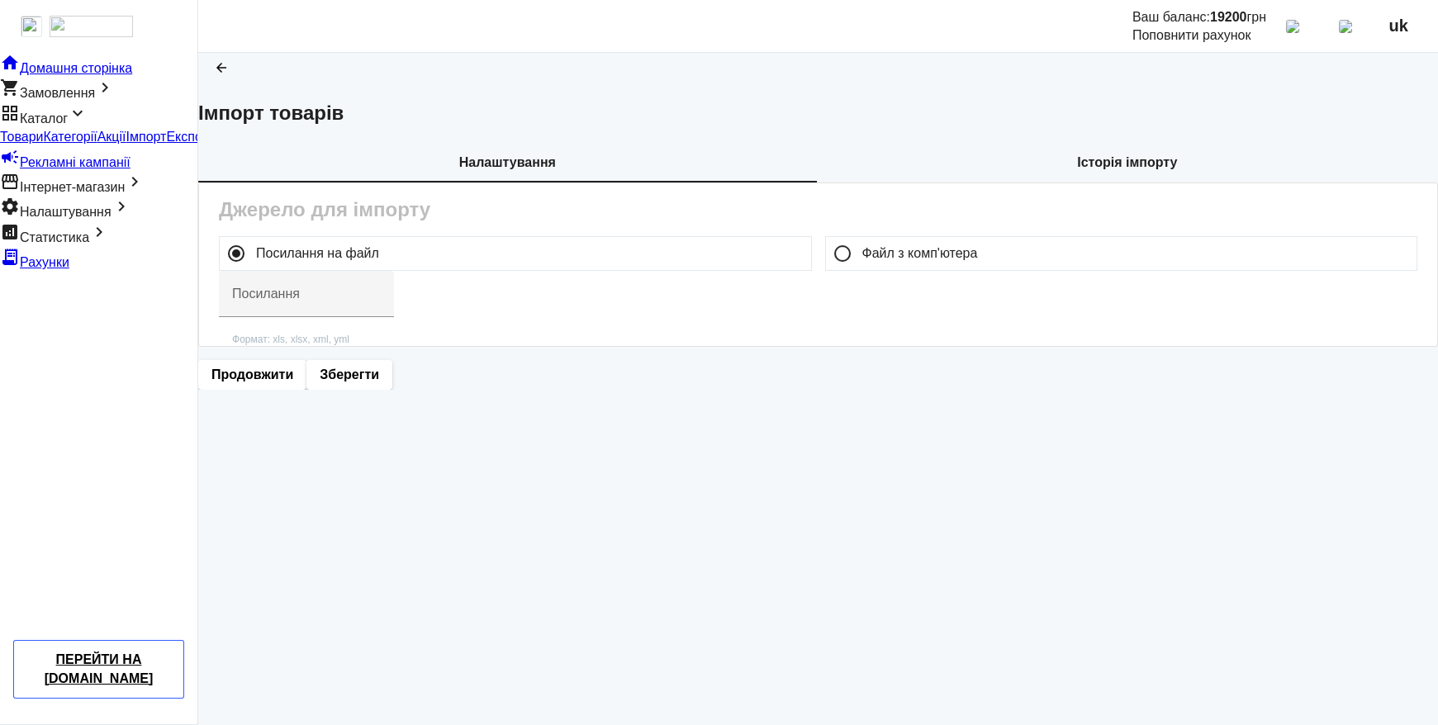
type input "https://ibud.ua/export_files/f3296/xatakryta-3-2024-04-02-14-20.xml"
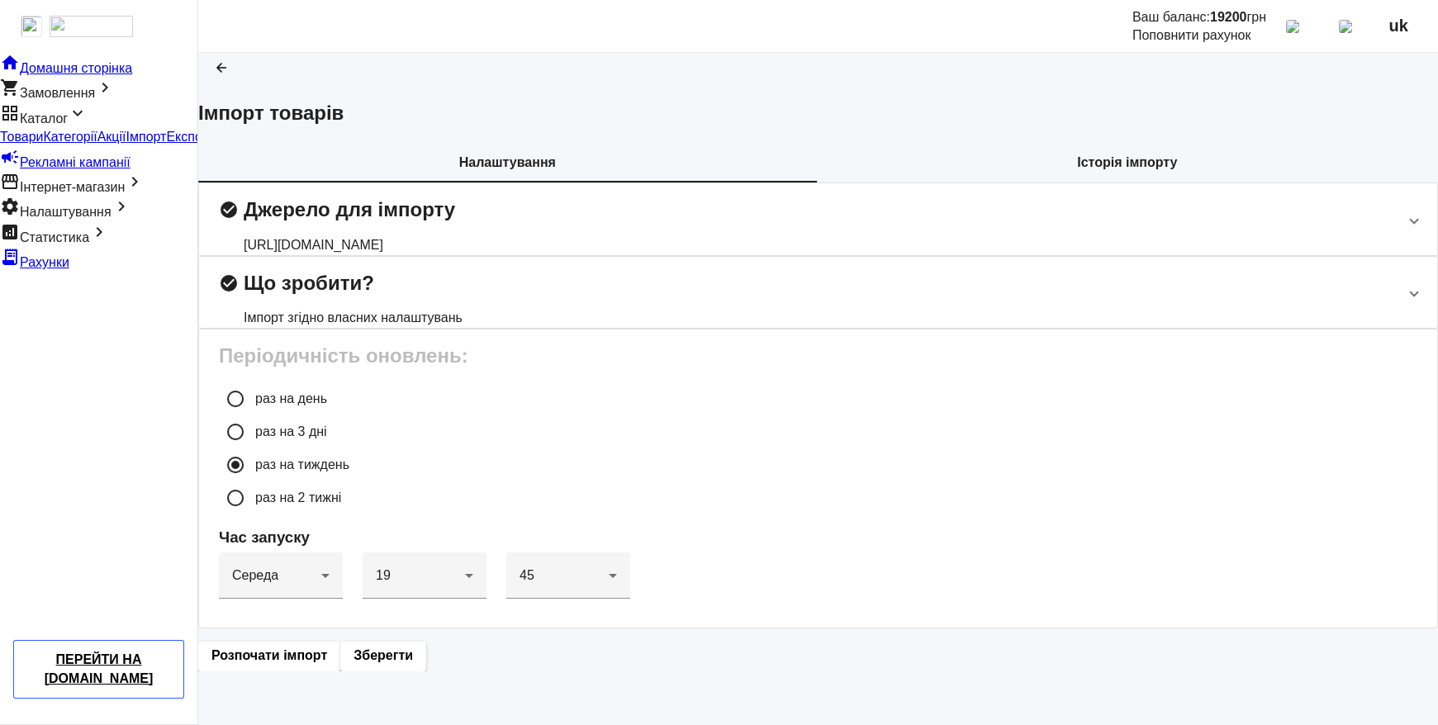
click at [455, 220] on h2 "check_circle Джерело для імпорту" at bounding box center [337, 210] width 236 height 20
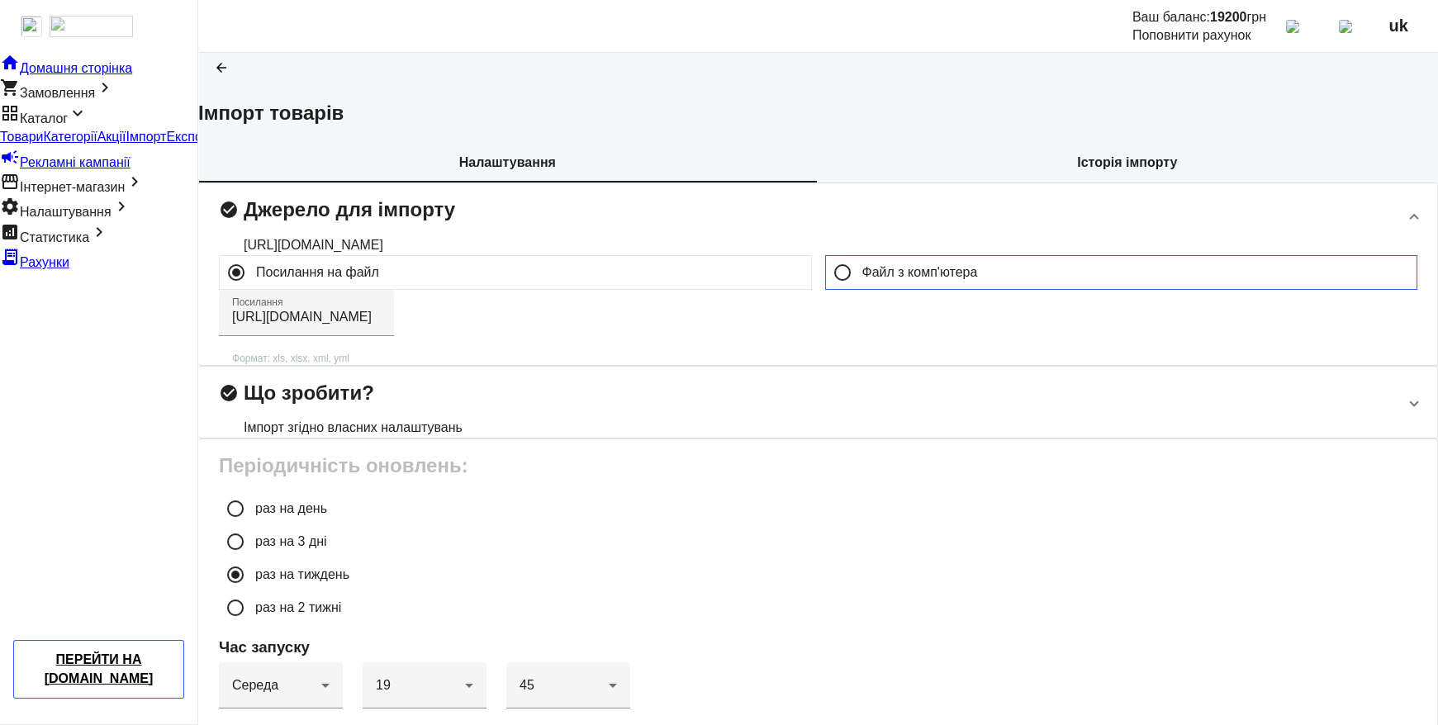
click at [878, 279] on label "Файл з комп'ютера" at bounding box center [918, 272] width 119 height 13
click at [859, 289] on input "Файл з комп'ютера" at bounding box center [842, 272] width 33 height 33
radio input "true"
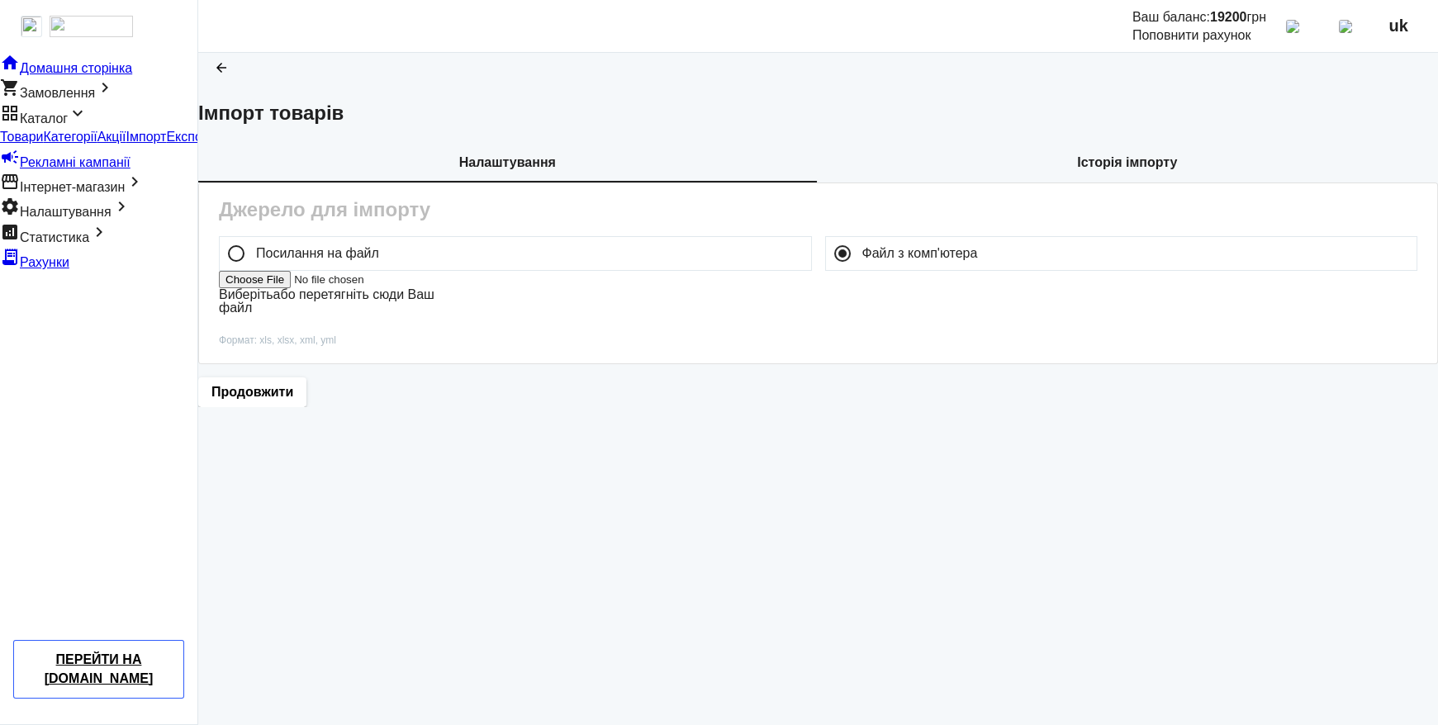
click at [434, 315] on label "Виберіть або перетягніть сюди Ваш файл" at bounding box center [327, 300] width 216 height 27
click at [428, 288] on input "Виберіть або перетягніть сюди Ваш файл" at bounding box center [323, 279] width 209 height 17
type input "C:\fakepath\ExportProm (copy 1).xml"
click at [293, 403] on span "Продовжити" at bounding box center [252, 394] width 82 height 18
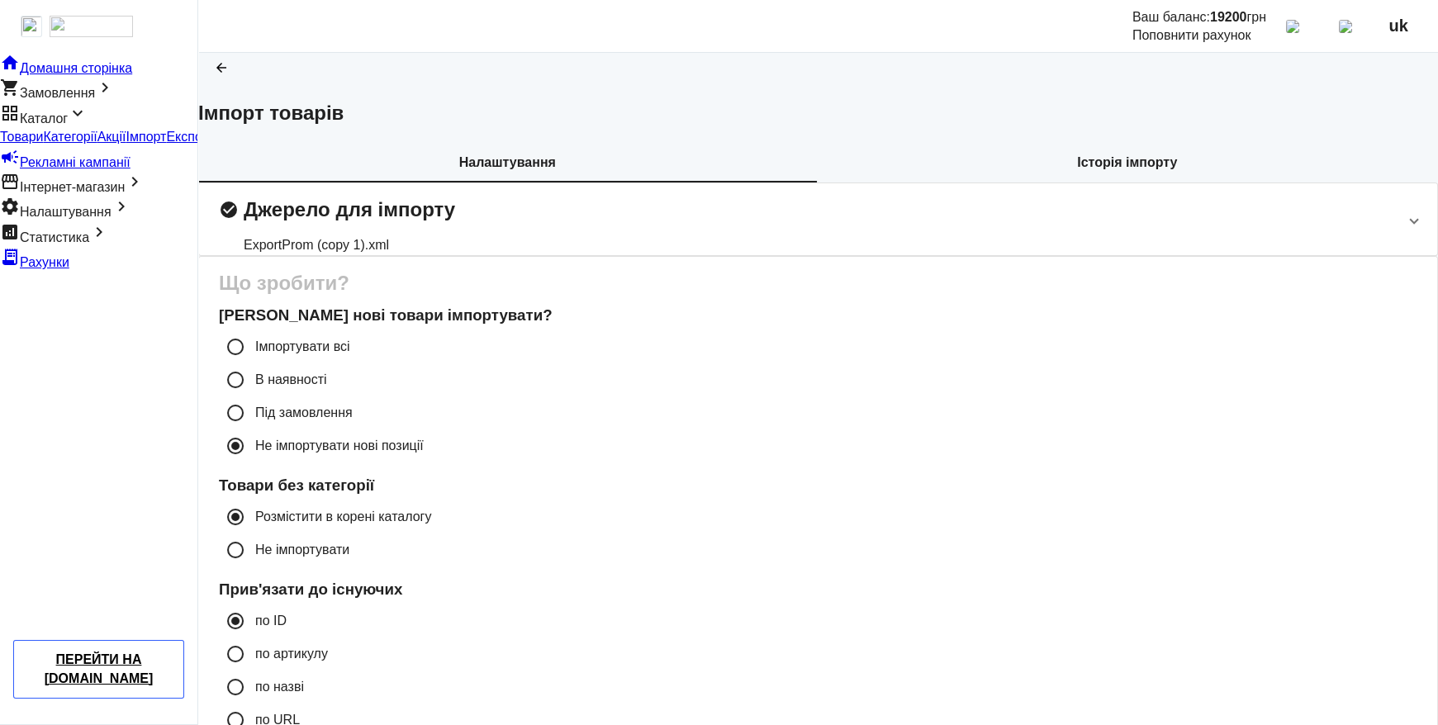
click at [350, 354] on label "Імпортувати всі" at bounding box center [301, 346] width 98 height 13
click at [252, 363] on input "Імпортувати всі" at bounding box center [235, 346] width 33 height 33
radio input "true"
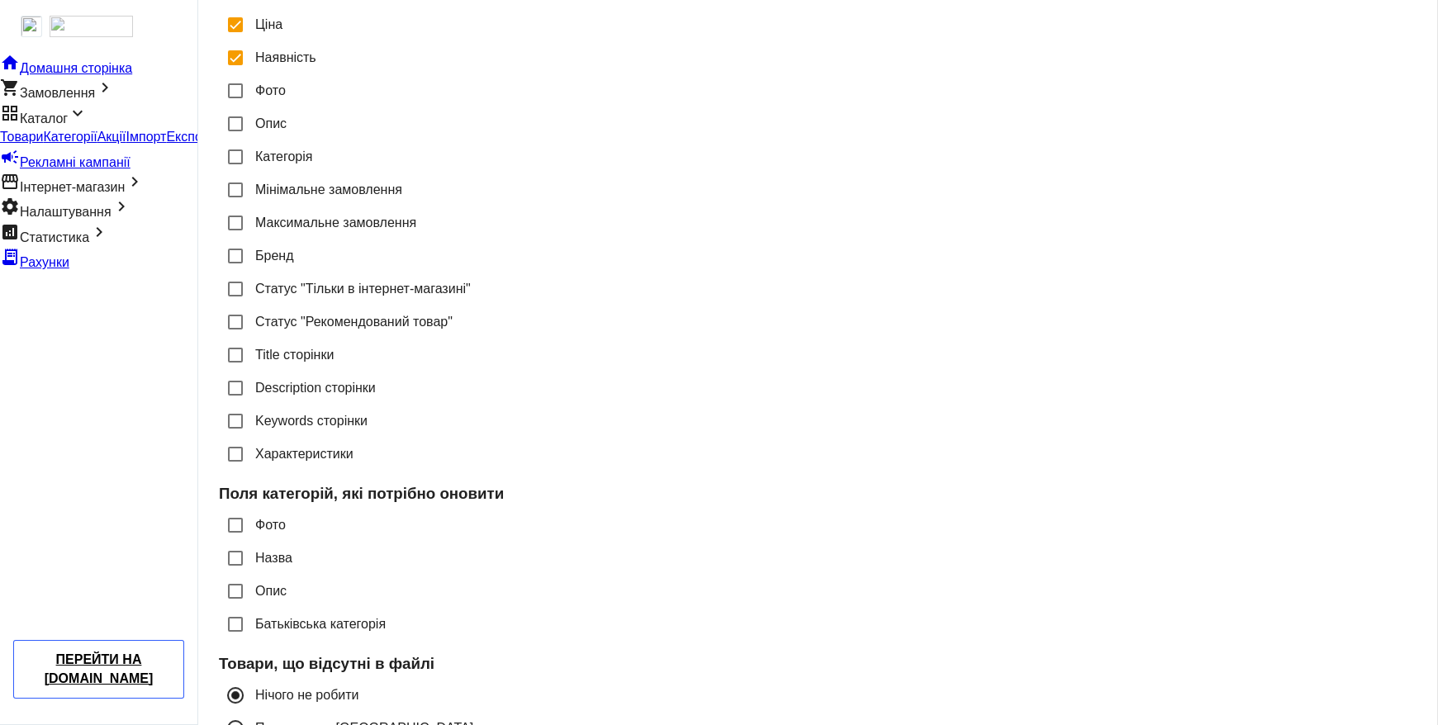
scroll to position [991, 0]
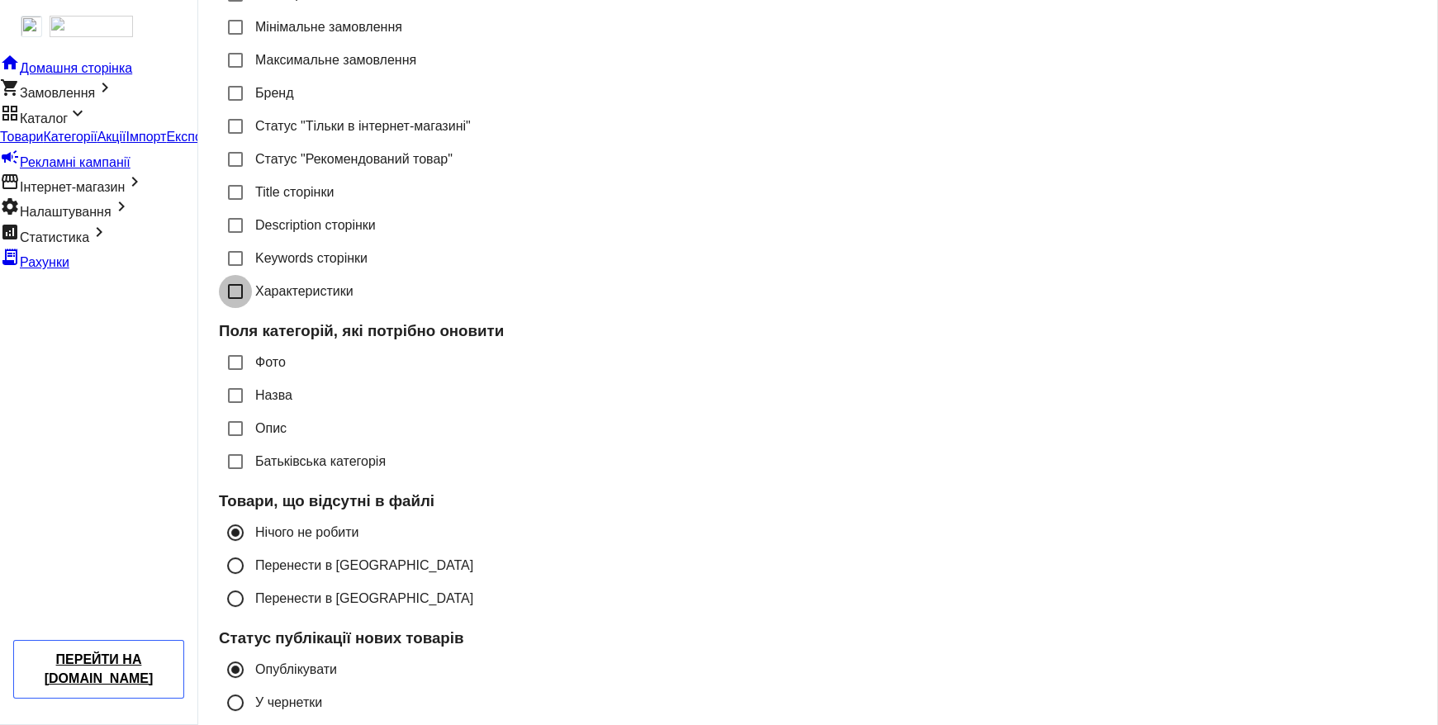
click at [252, 308] on input "Характеристики" at bounding box center [235, 291] width 33 height 33
checkbox input "true"
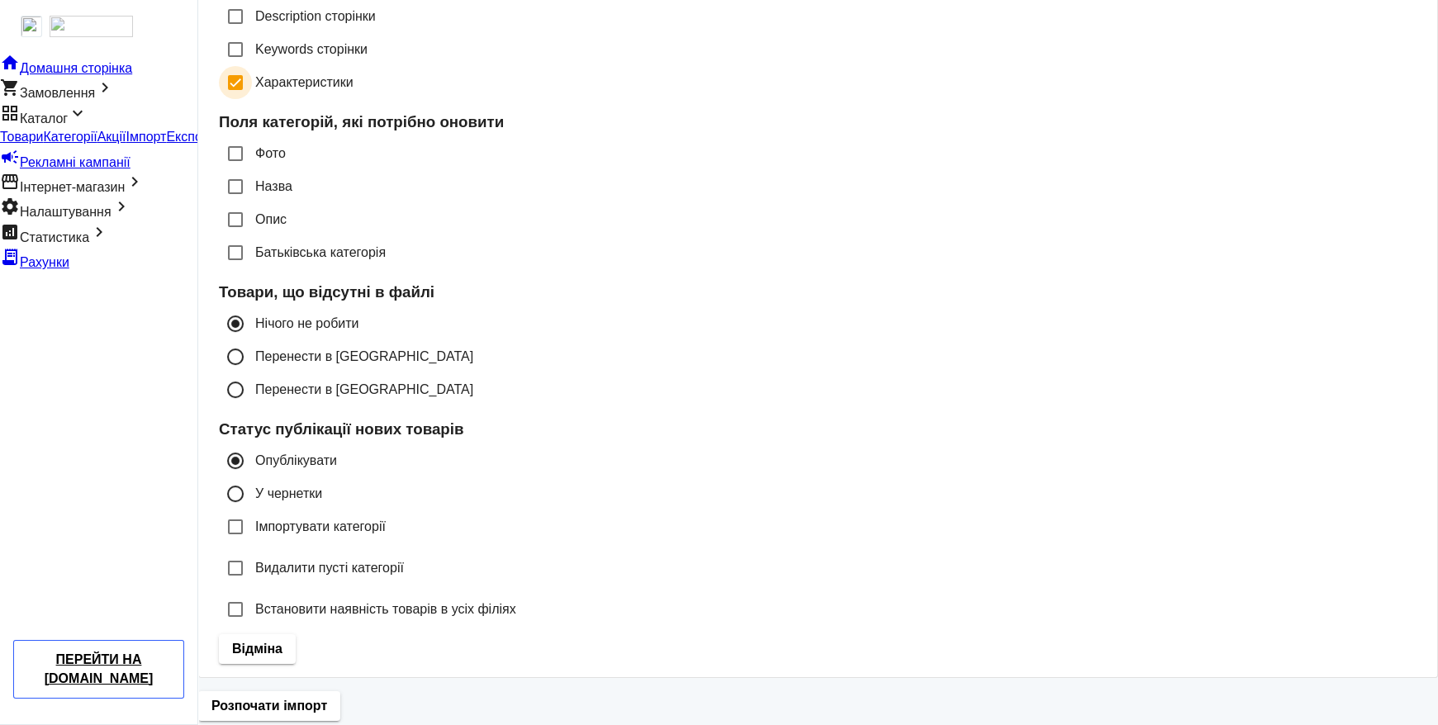
scroll to position [0, 0]
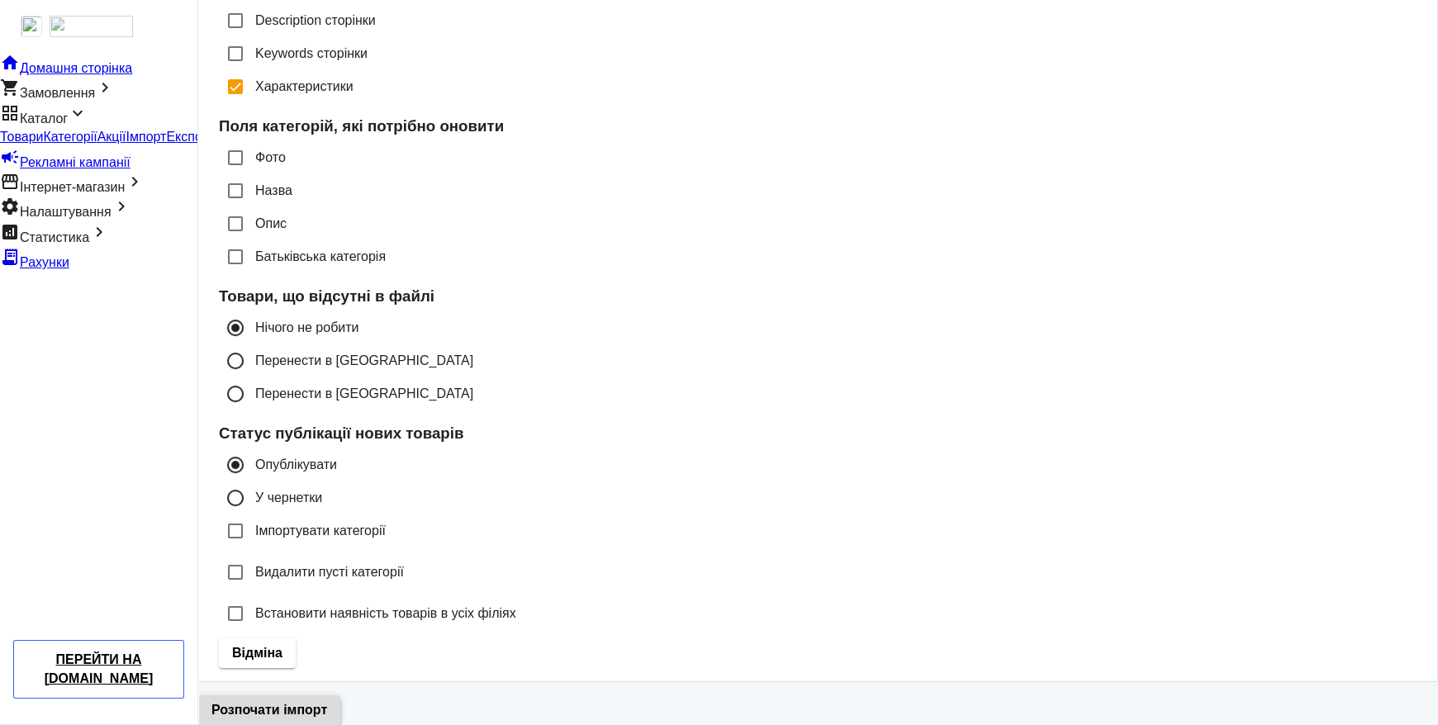
click at [327, 701] on span "Розпочати імпорт" at bounding box center [269, 710] width 116 height 18
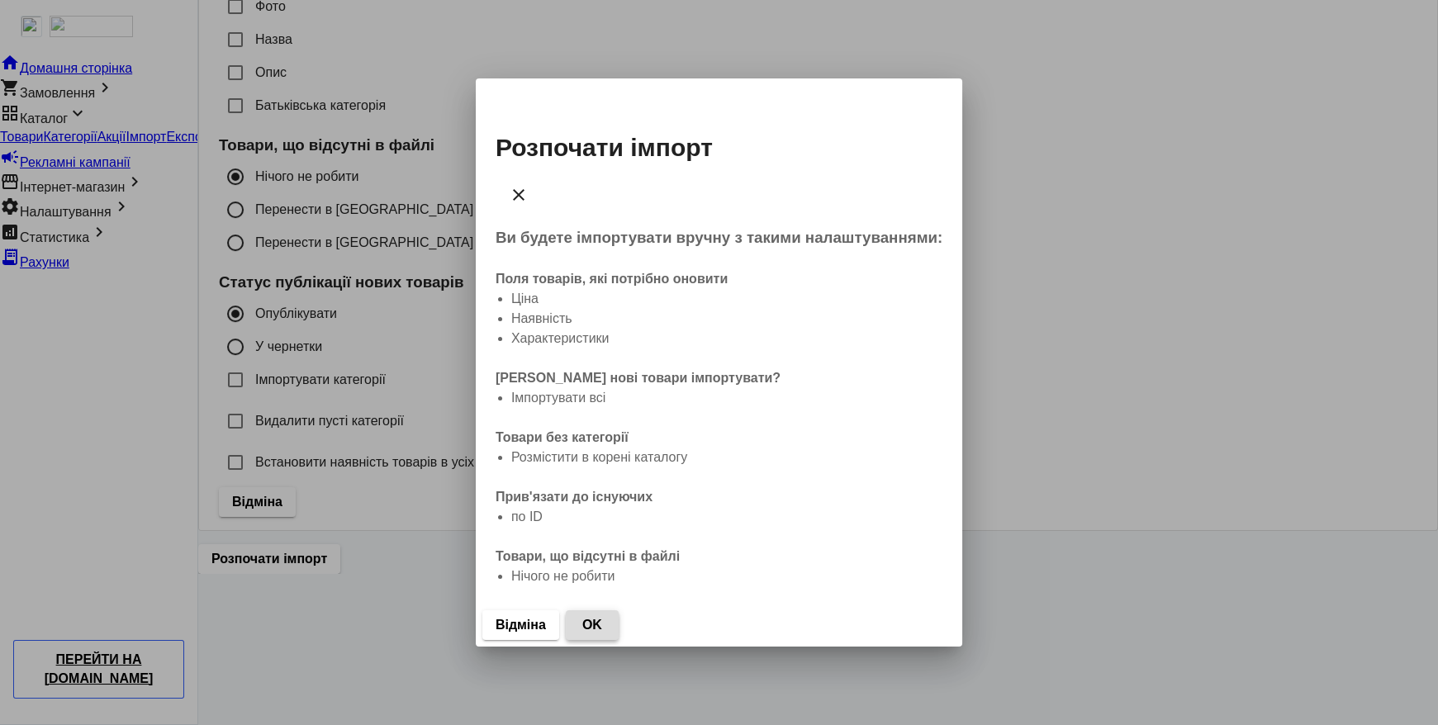
click at [602, 616] on span "OK" at bounding box center [592, 625] width 20 height 18
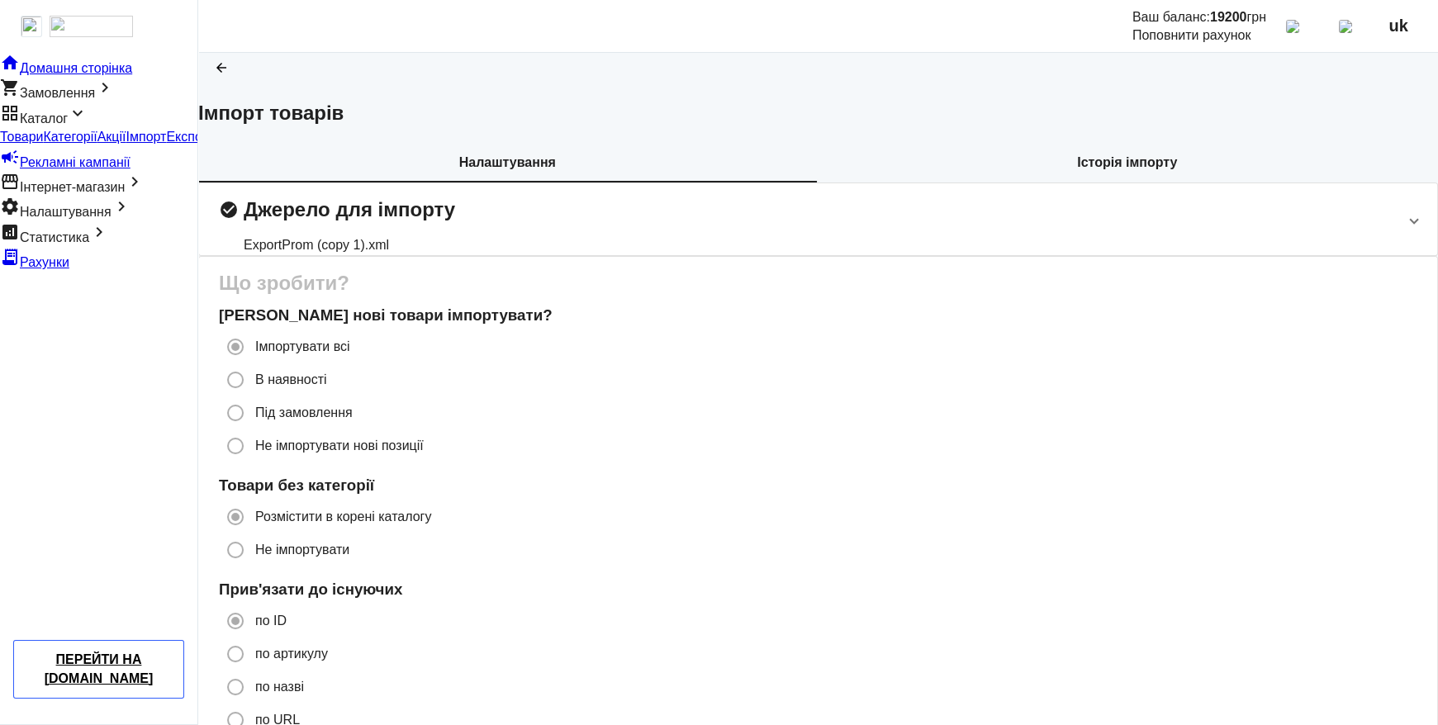
scroll to position [1351, 0]
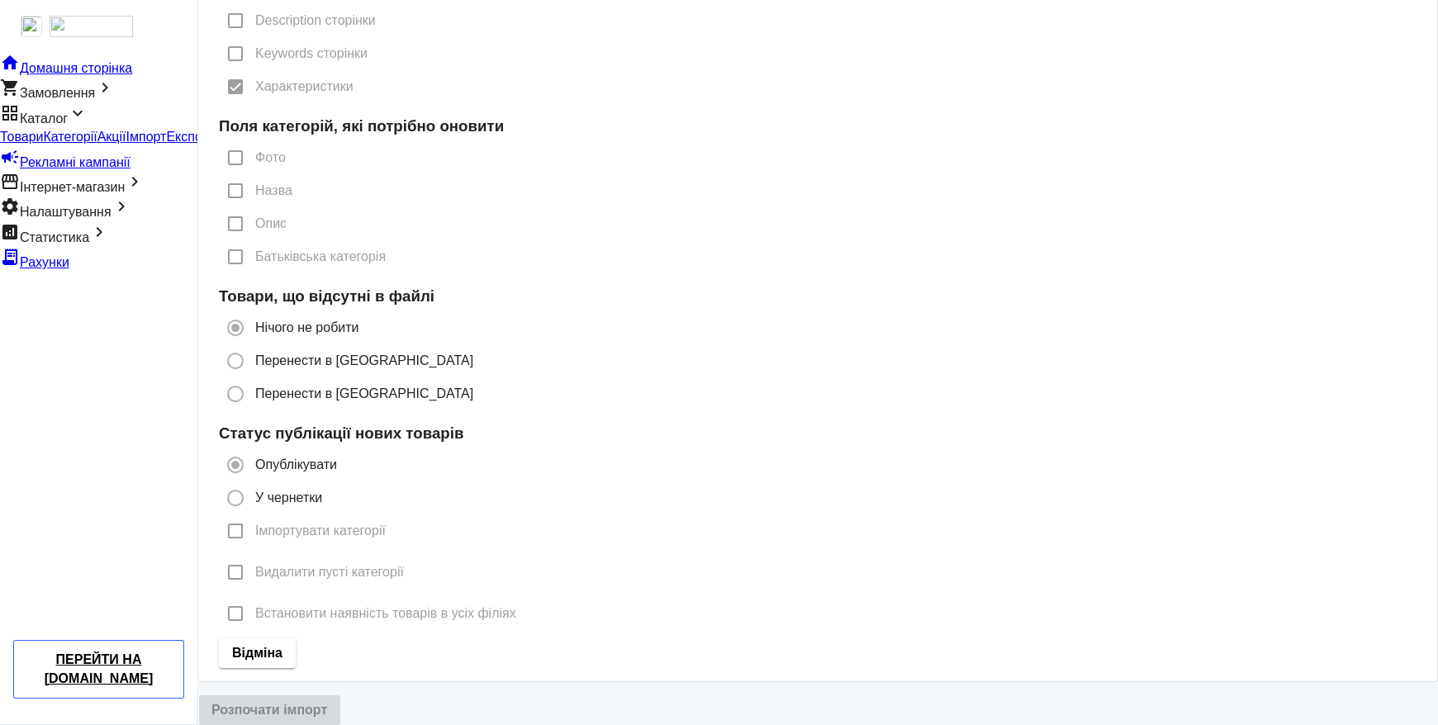
radio input "true"
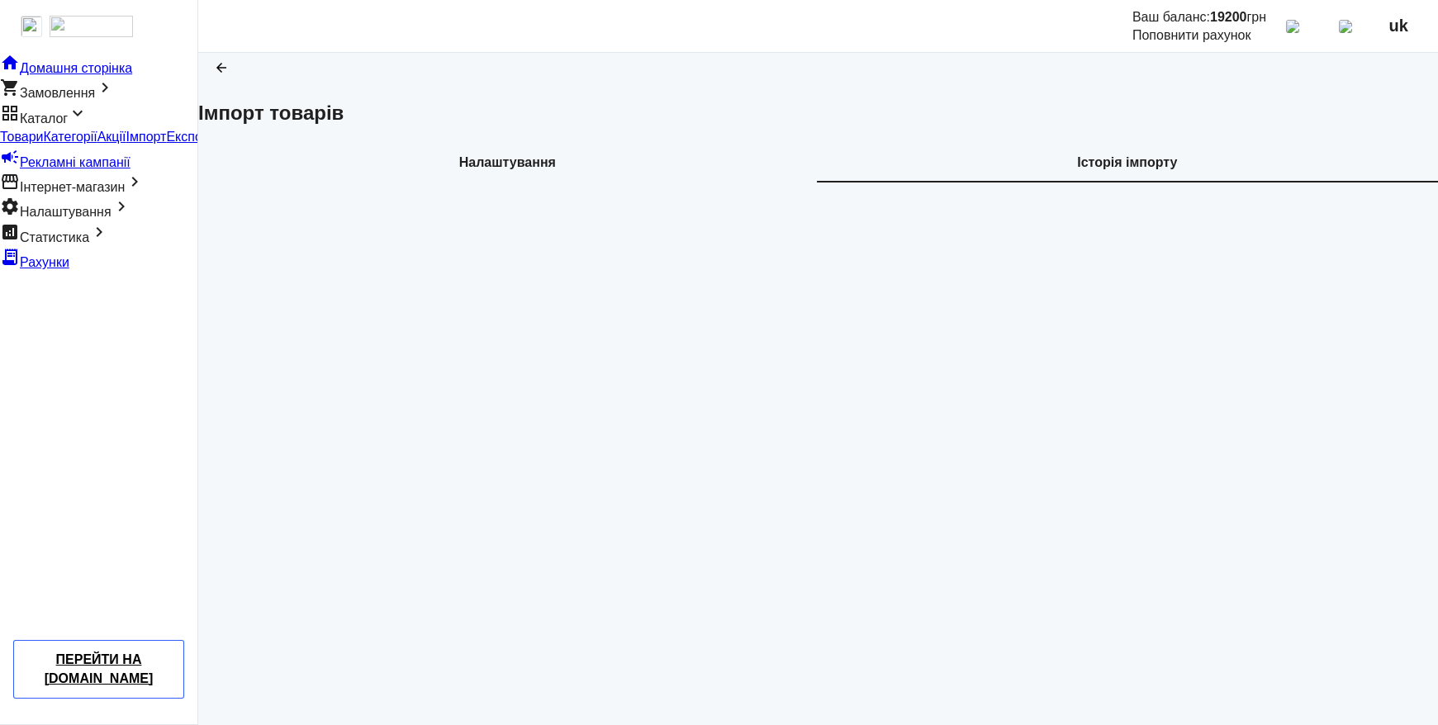
scroll to position [0, 0]
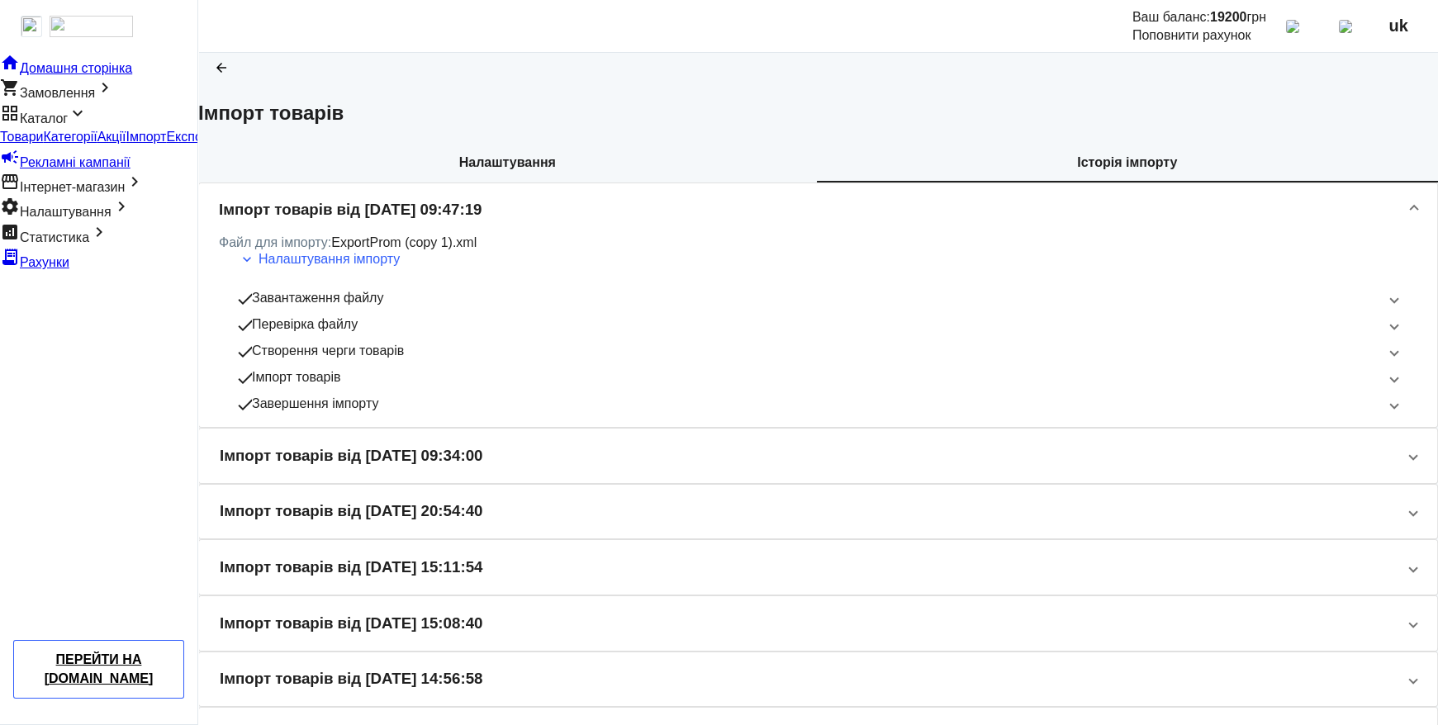
click at [81, 144] on span "Категорії" at bounding box center [70, 137] width 54 height 14
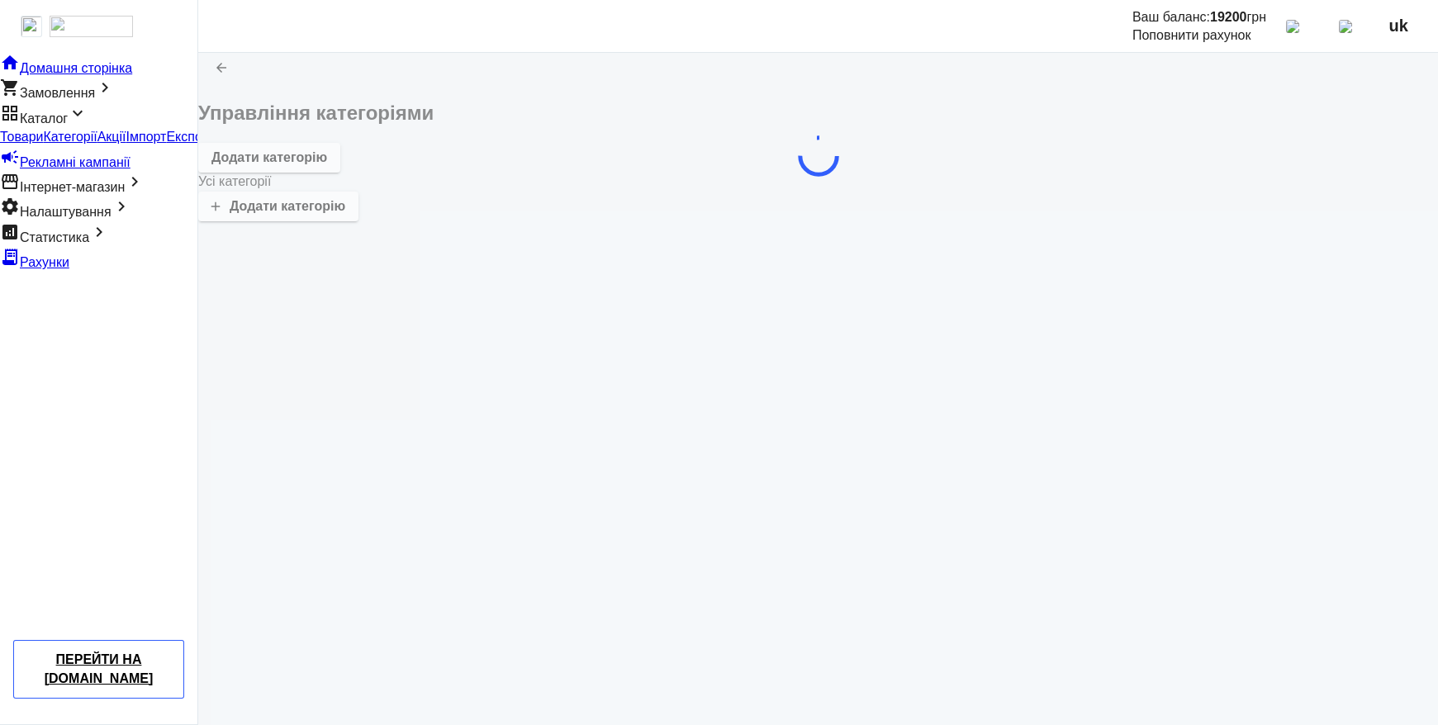
click at [43, 144] on span "Товари" at bounding box center [21, 137] width 43 height 14
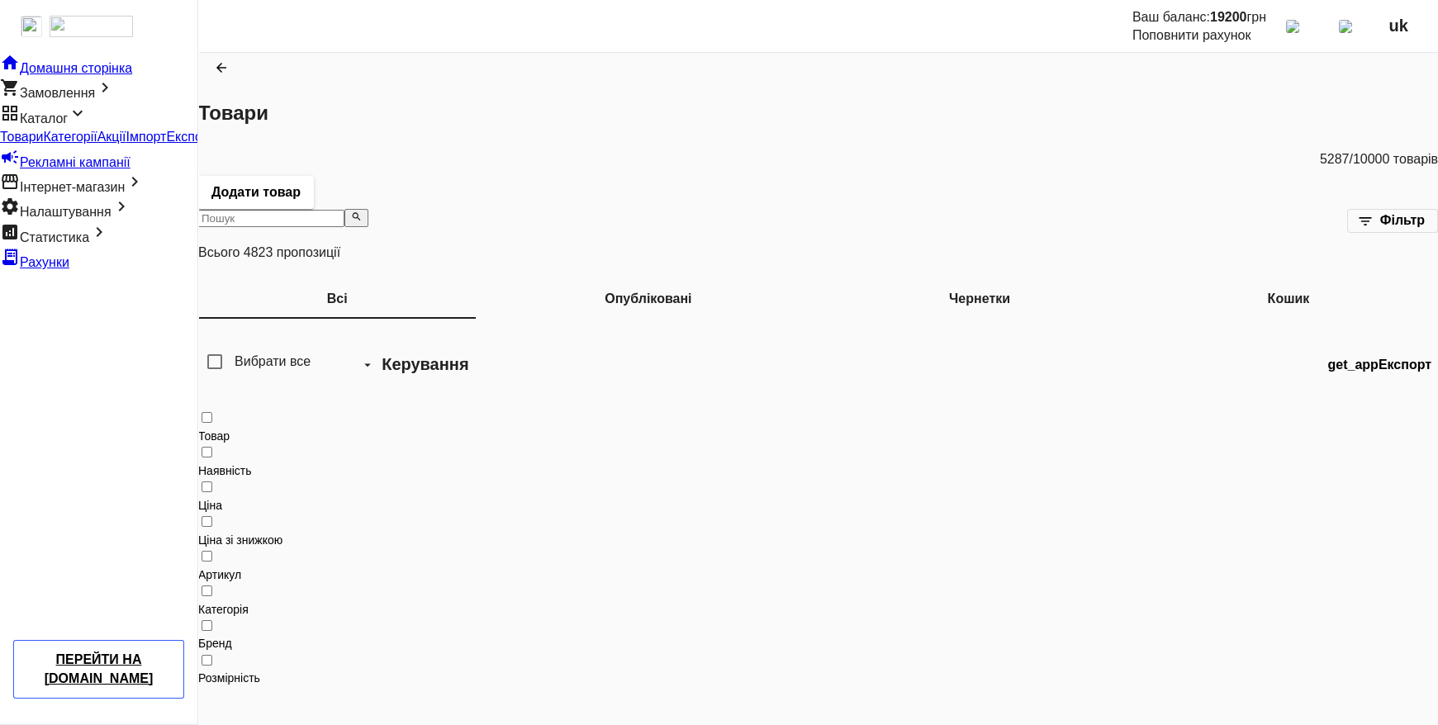
click at [284, 210] on input "search" at bounding box center [271, 218] width 146 height 17
paste input "2 Емаль акрилова KRON KRONOPUR 303 самогрунтуюча двокомпонентна 1 кг"
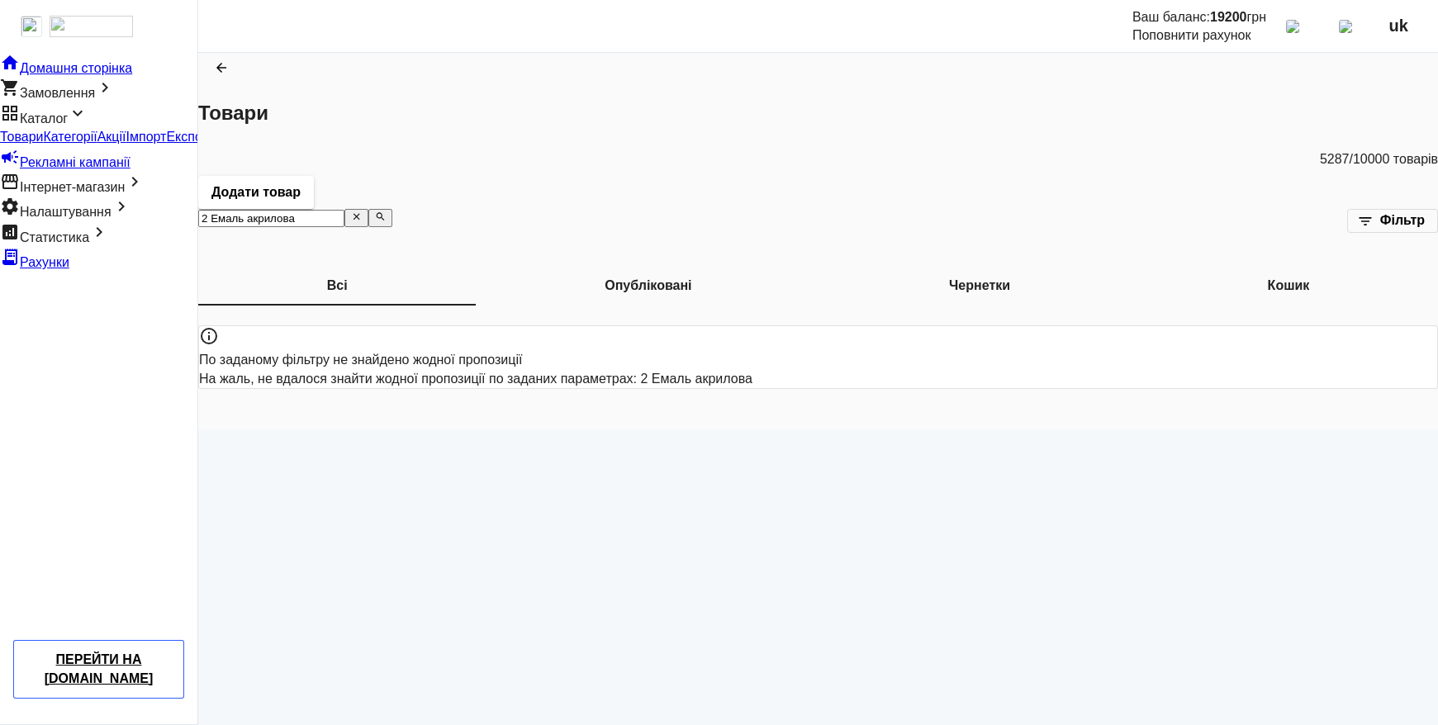
click at [1268, 279] on b "Кошик" at bounding box center [1289, 285] width 42 height 13
click at [949, 279] on b "Чернетки" at bounding box center [979, 285] width 61 height 13
click at [605, 284] on b "Опубліковані" at bounding box center [648, 285] width 87 height 13
click at [327, 279] on b "Всі" at bounding box center [337, 285] width 21 height 13
click at [344, 210] on input "2 Емаль акрилова" at bounding box center [271, 218] width 146 height 17
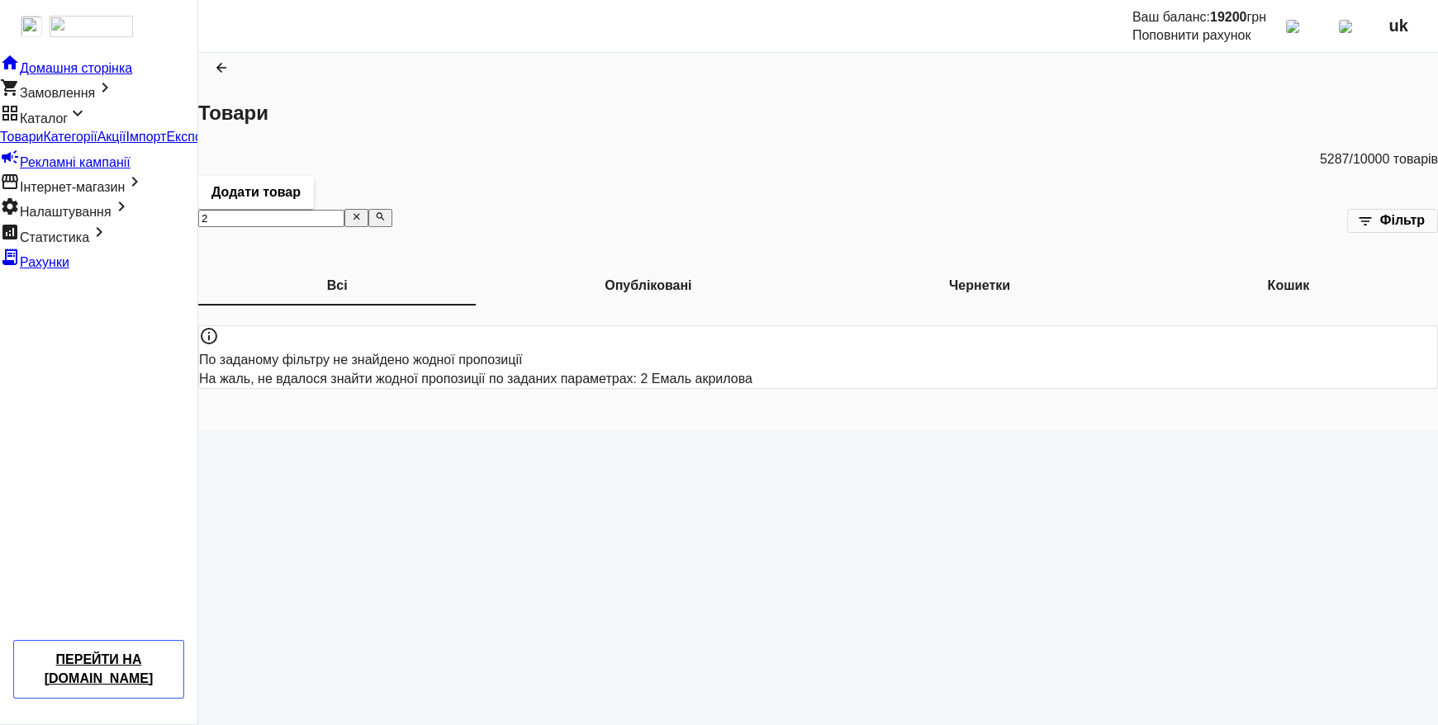
type input "2"
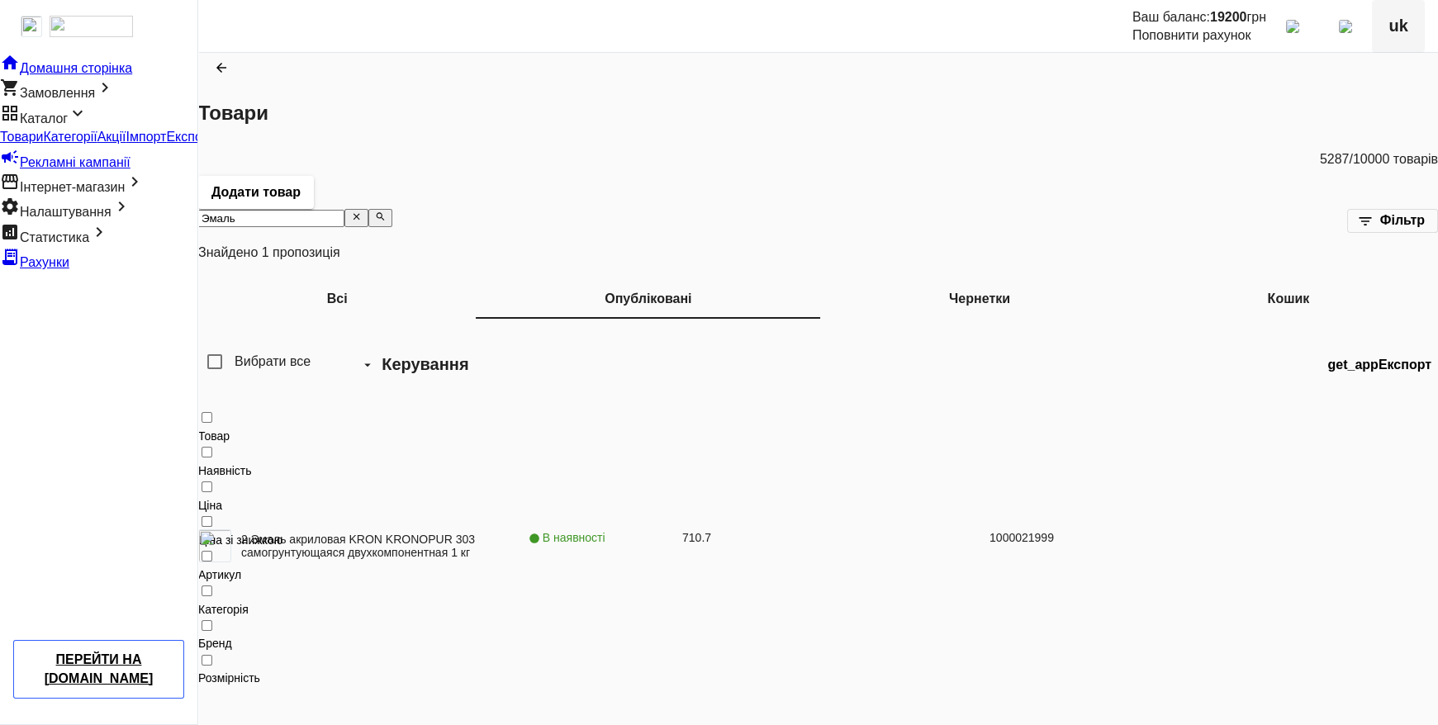
type input "Эмаль"
click at [1408, 27] on span "uk" at bounding box center [1398, 26] width 19 height 21
click at [1387, 69] on span "Русский" at bounding box center [1387, 60] width 67 height 21
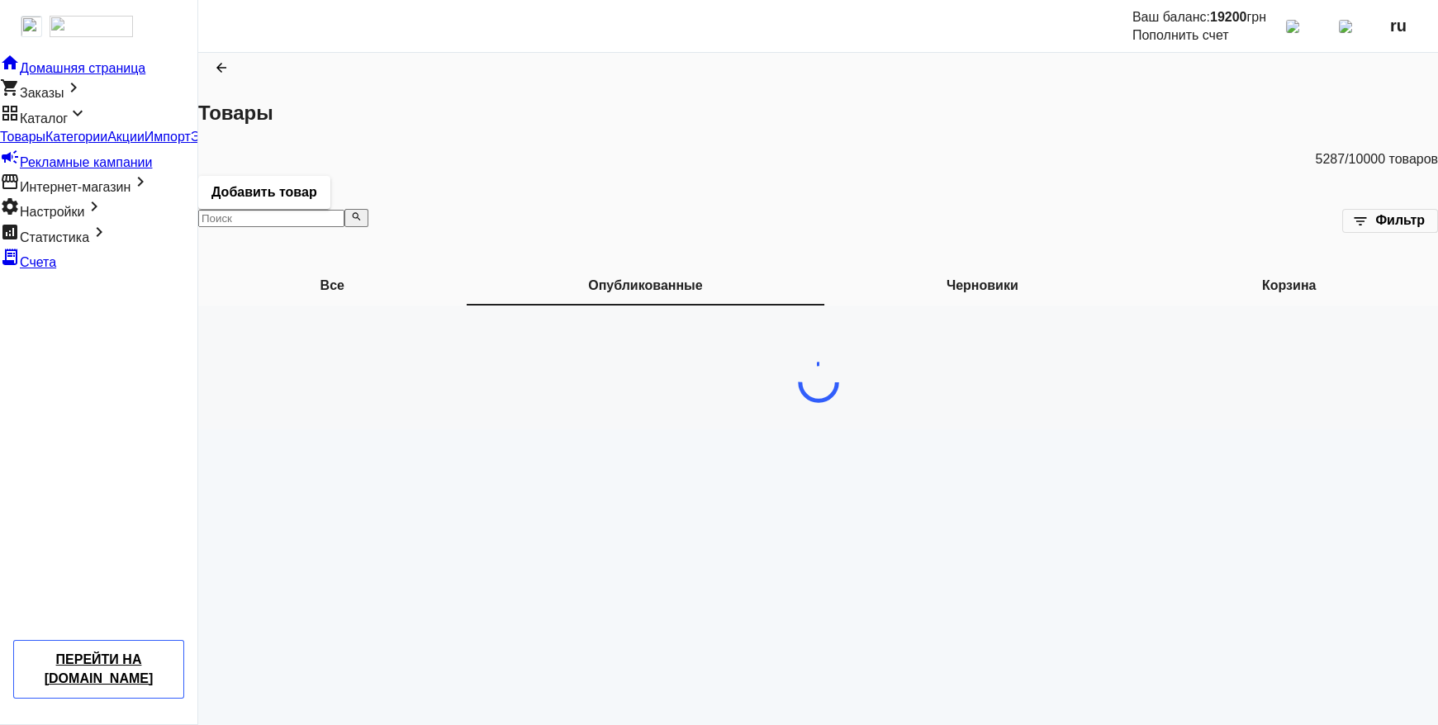
type input "Эмаль"
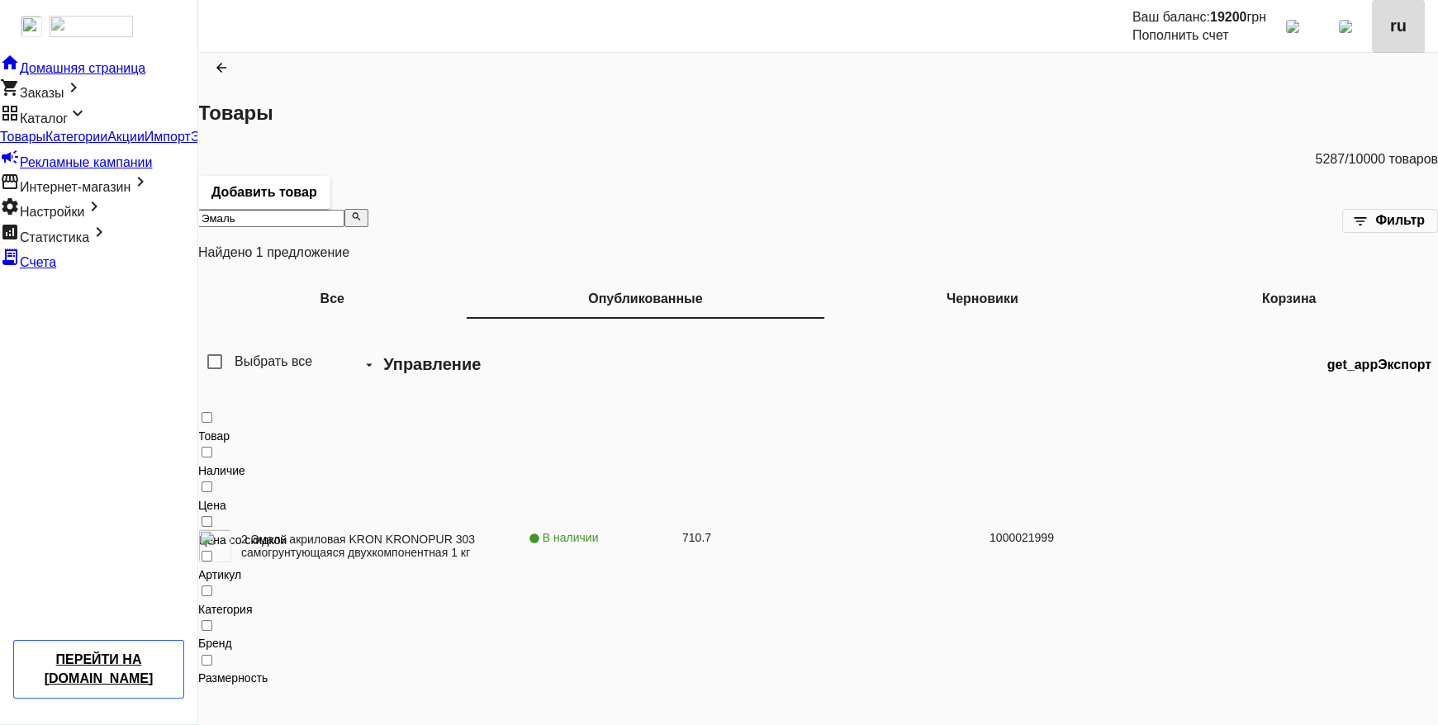
click at [1399, 11] on span at bounding box center [1398, 27] width 53 height 40
click at [1381, 110] on span "Українська" at bounding box center [1387, 99] width 88 height 21
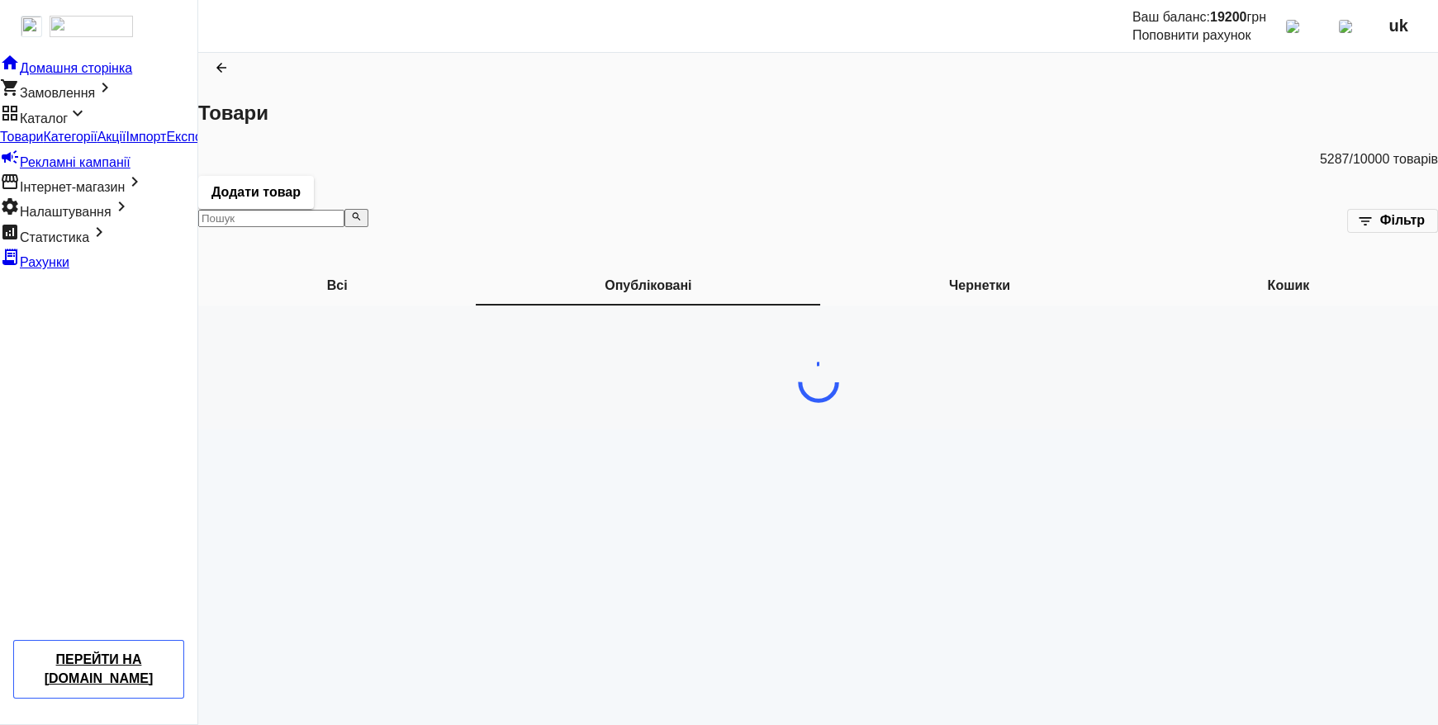
type input "Эмаль"
